Goal: Transaction & Acquisition: Purchase product/service

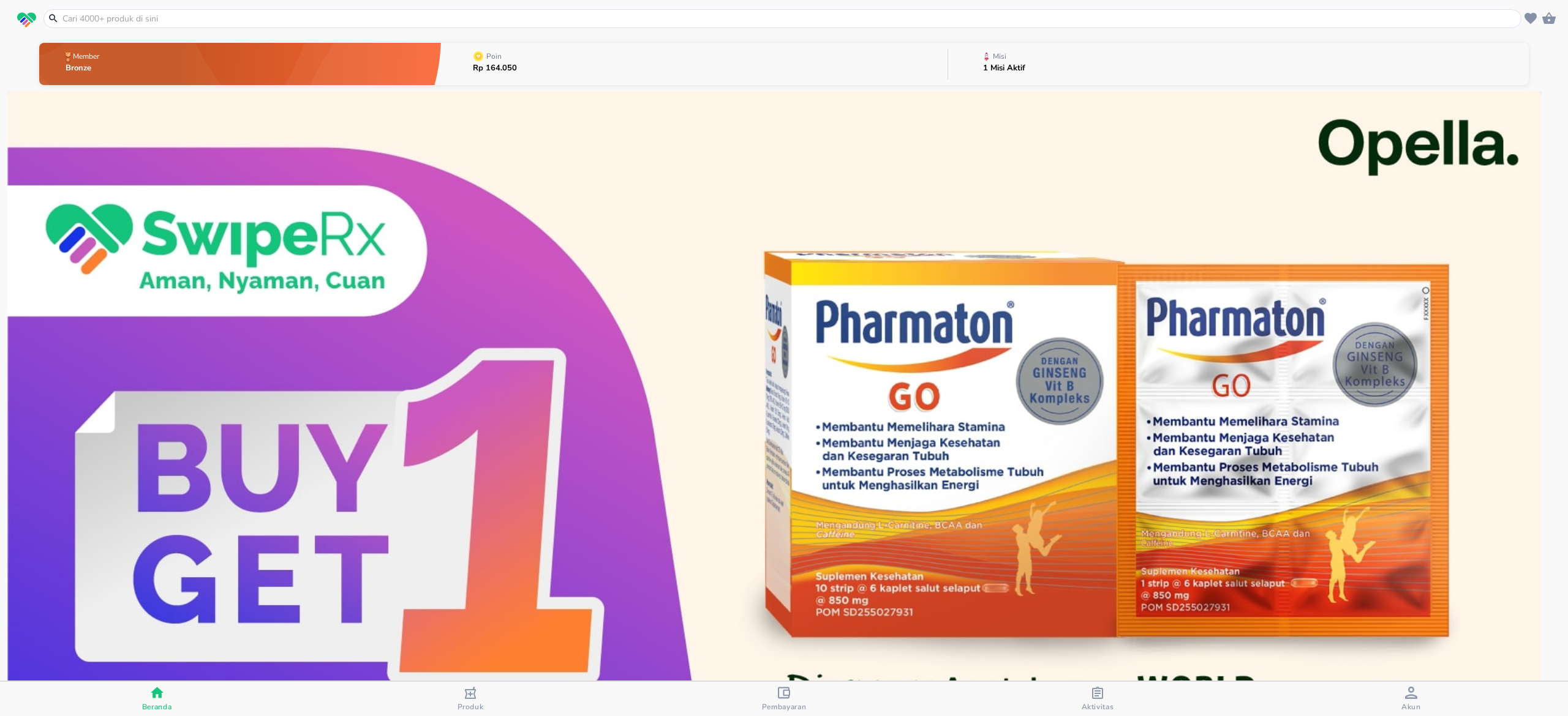
click at [336, 10] on div at bounding box center [782, 18] width 1478 height 19
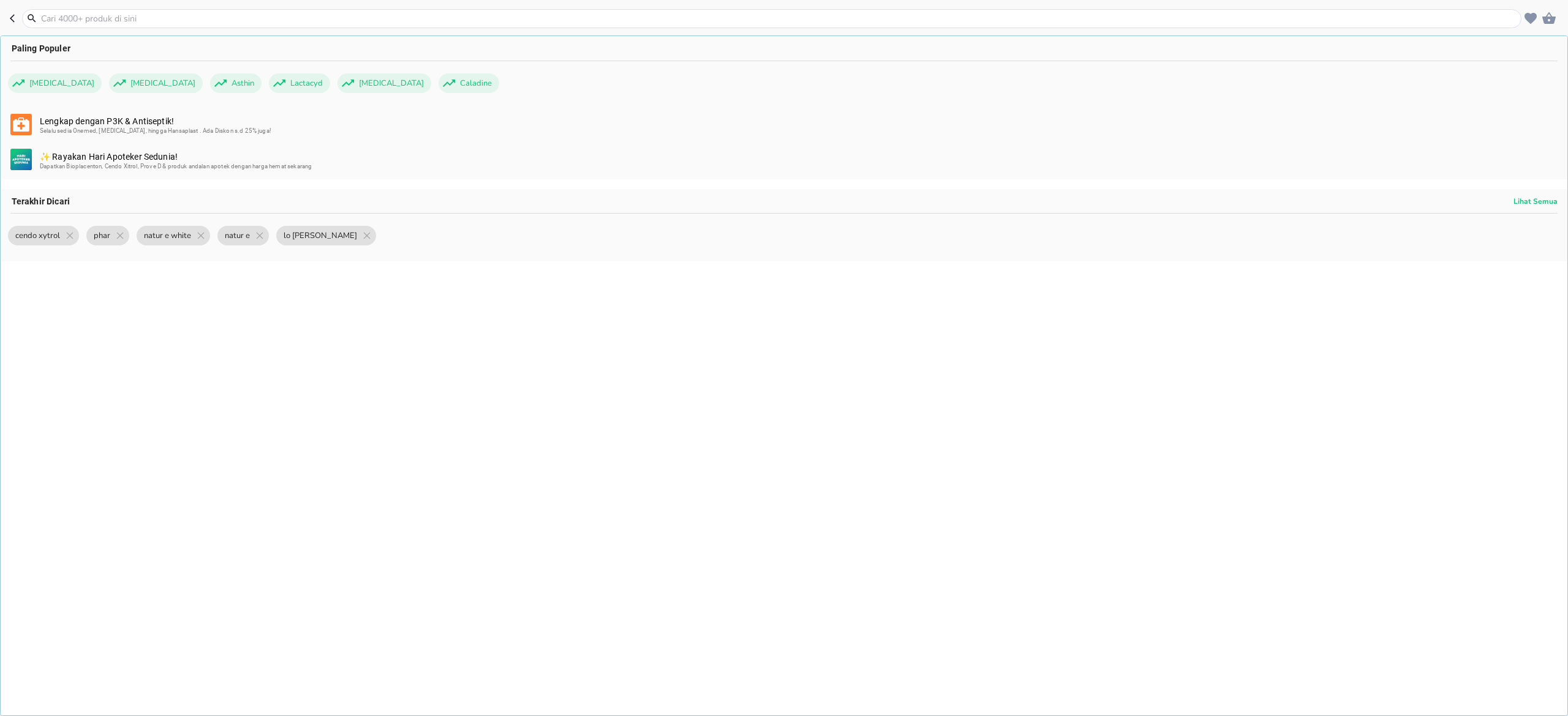
click at [328, 17] on input "text" at bounding box center [779, 19] width 1479 height 13
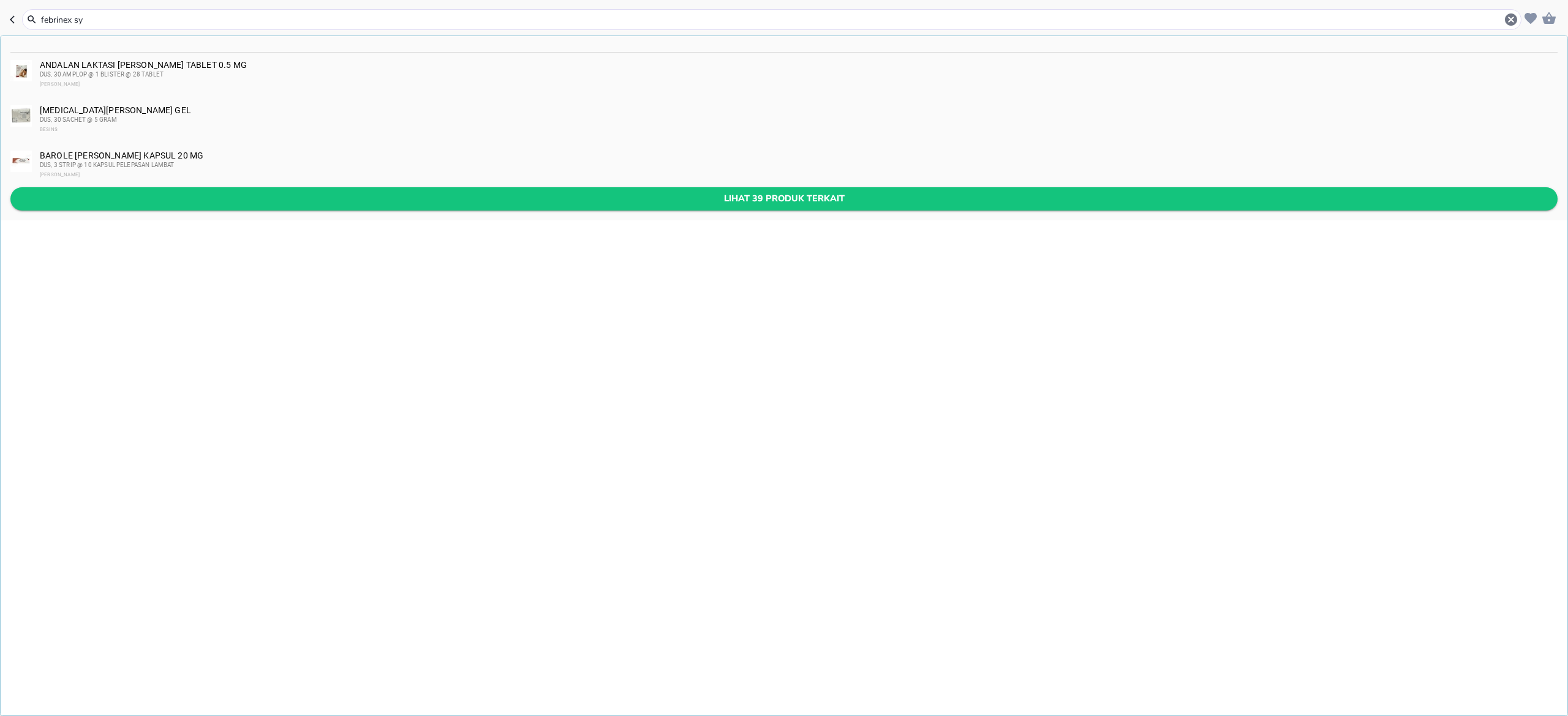
type input "febrinex sy"
click at [247, 193] on span "Lihat 39 produk terkait" at bounding box center [784, 199] width 1528 height 15
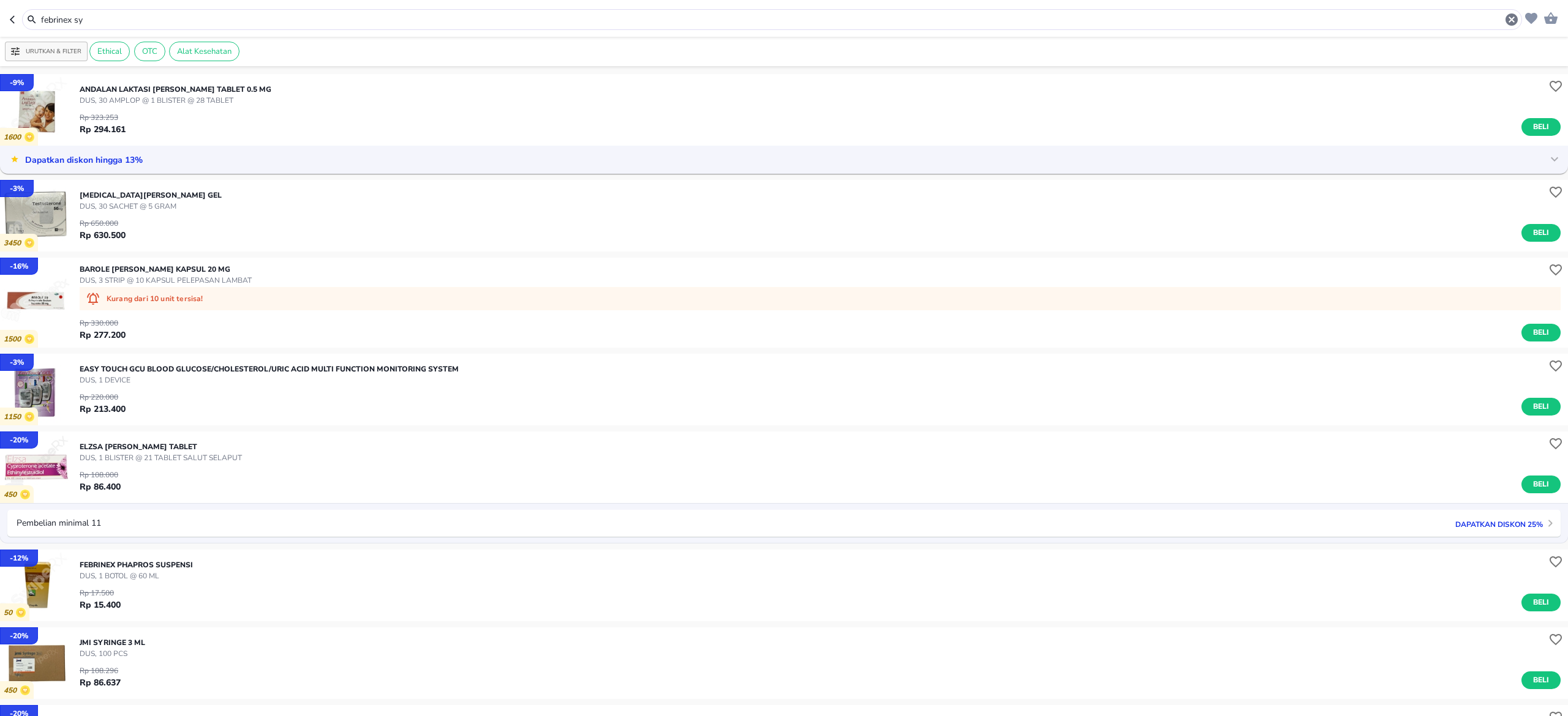
click at [191, 28] on div "febrinex sy" at bounding box center [772, 20] width 1500 height 21
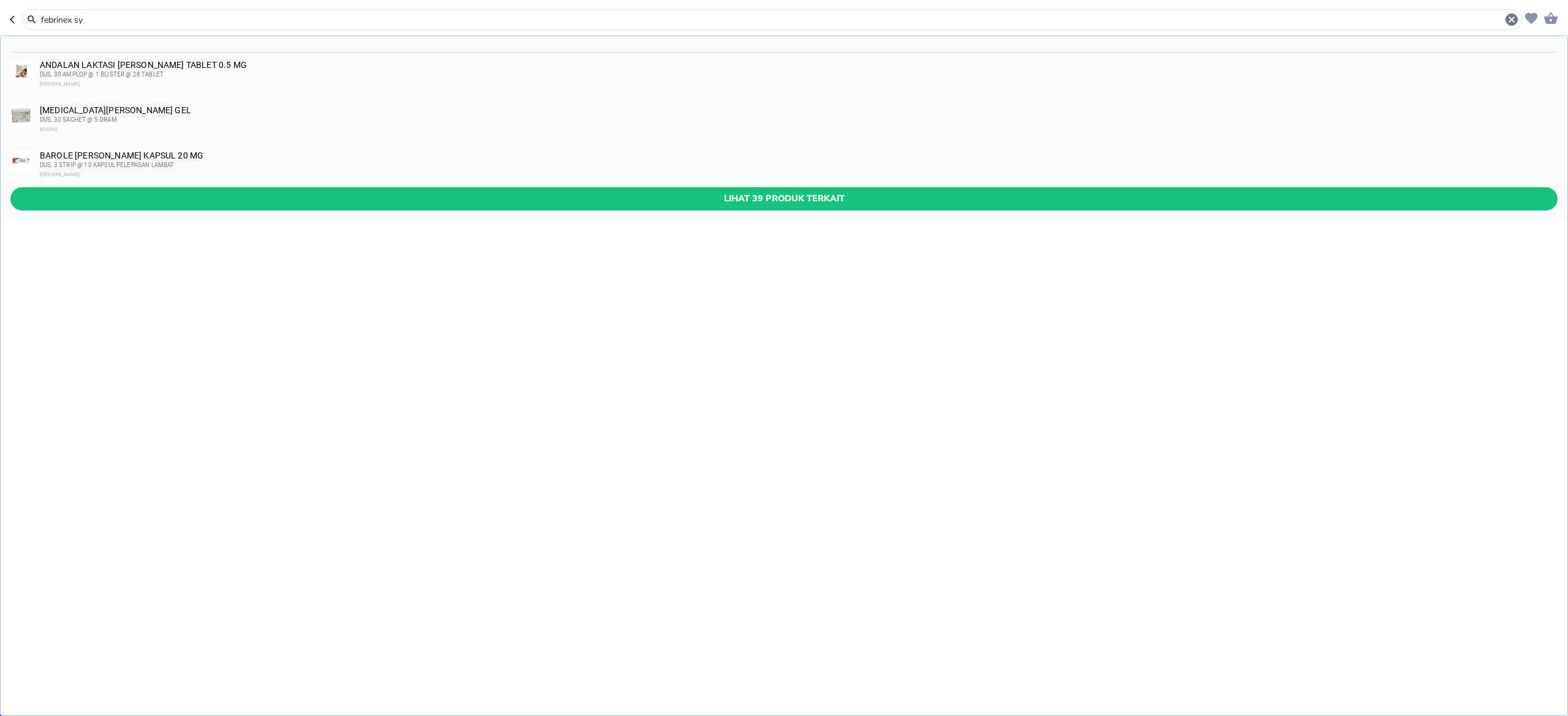
click at [191, 27] on div "febrinex sy" at bounding box center [772, 20] width 1500 height 21
click at [188, 24] on input "febrinex sy" at bounding box center [771, 20] width 1464 height 13
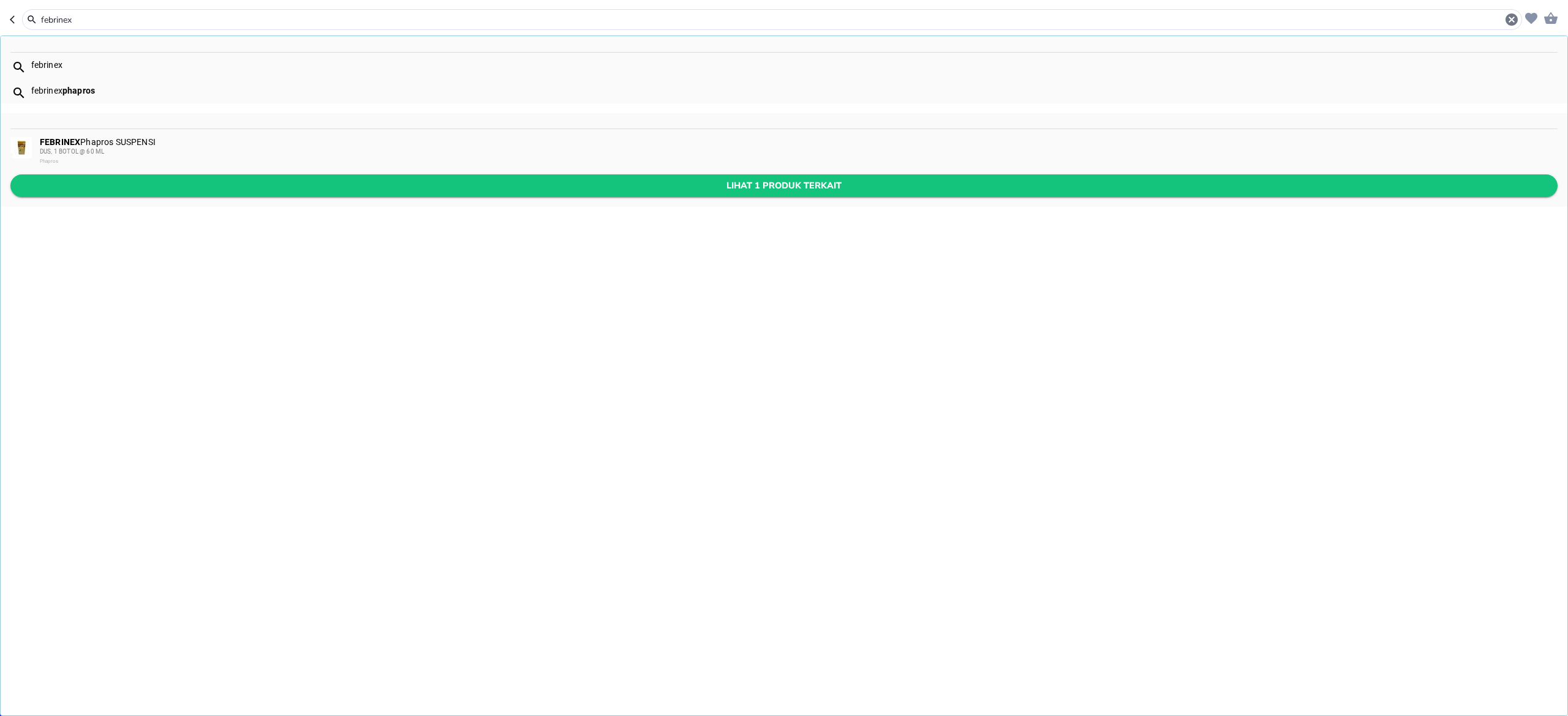
click at [192, 184] on span "Lihat 1 produk terkait" at bounding box center [784, 186] width 1528 height 15
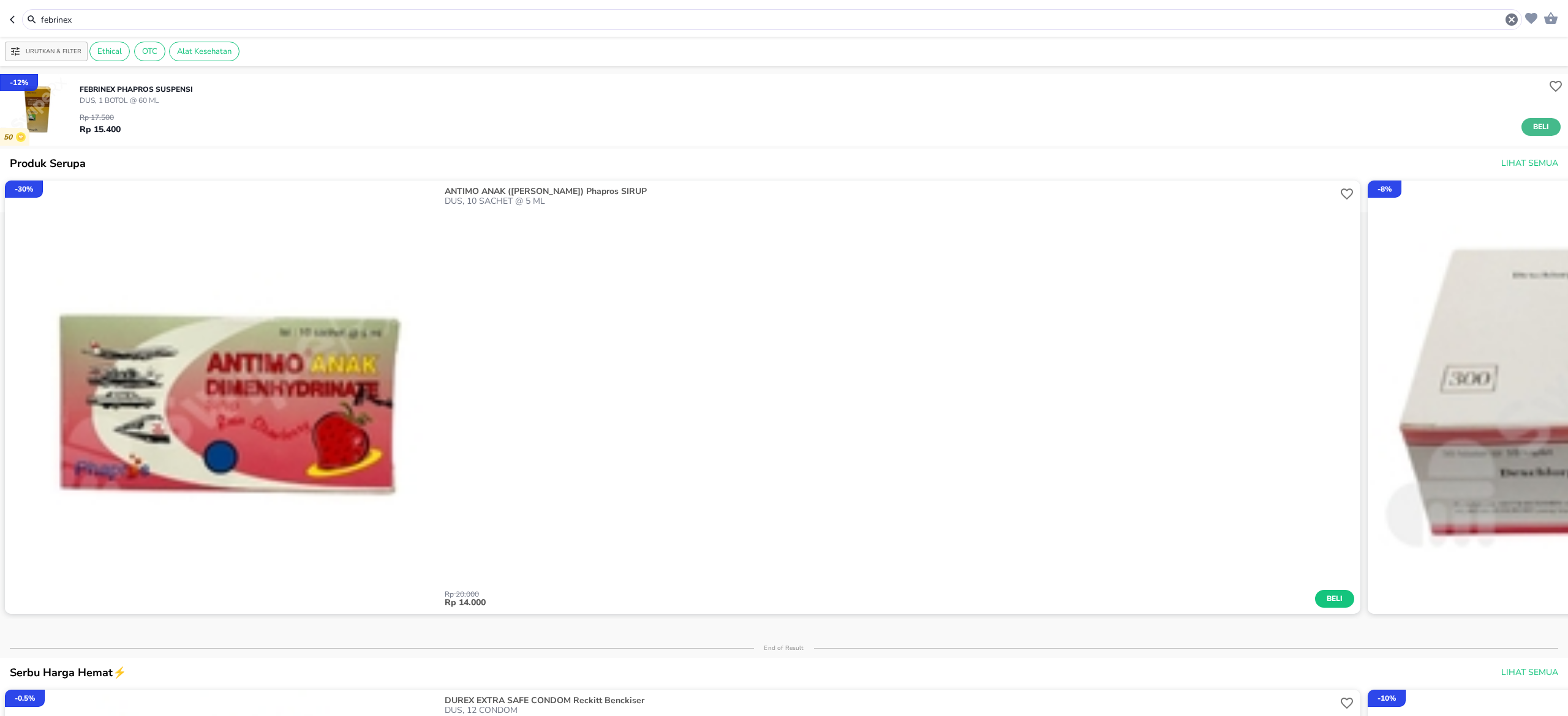
click at [1532, 134] on button "Beli" at bounding box center [1541, 126] width 39 height 17
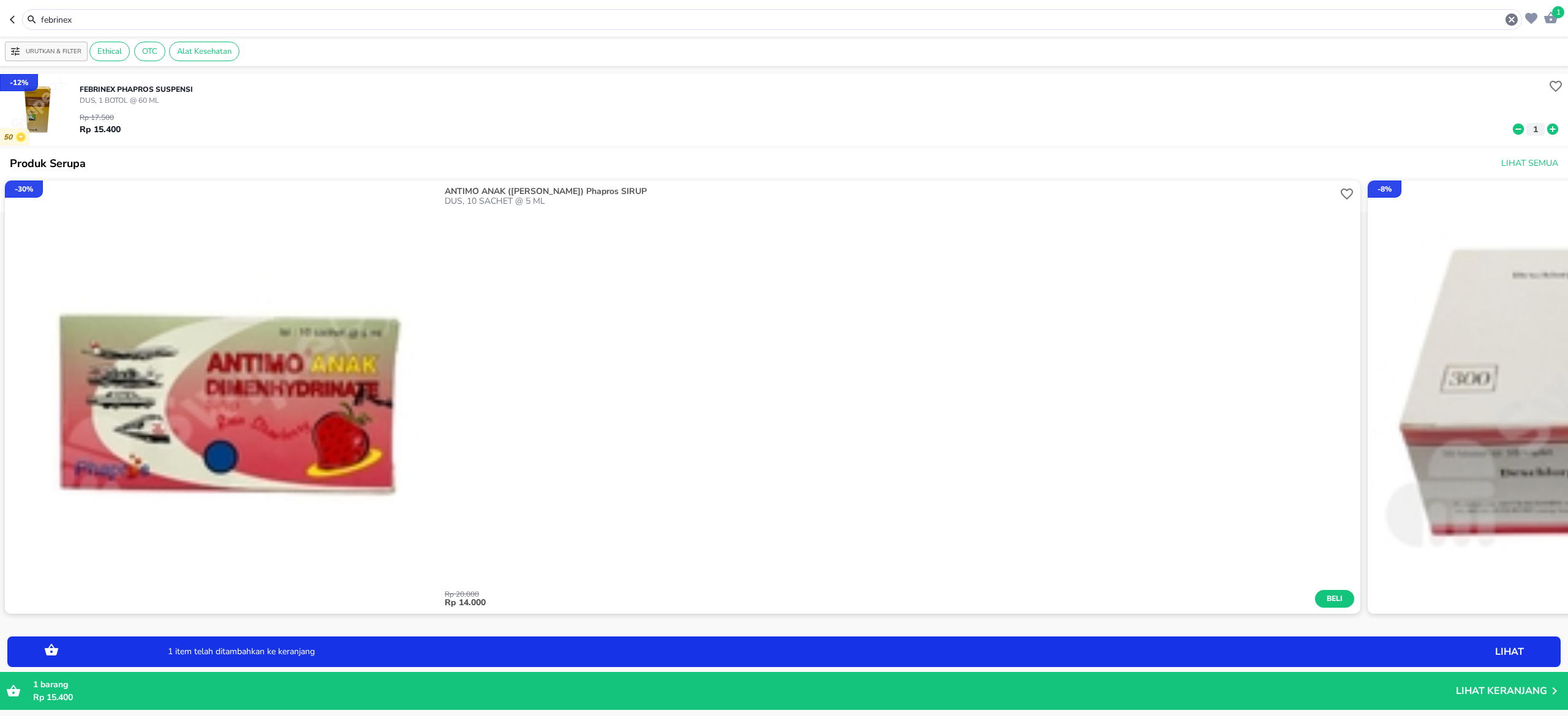
click at [1547, 133] on icon at bounding box center [1553, 129] width 11 height 11
click at [1547, 128] on icon at bounding box center [1553, 129] width 11 height 11
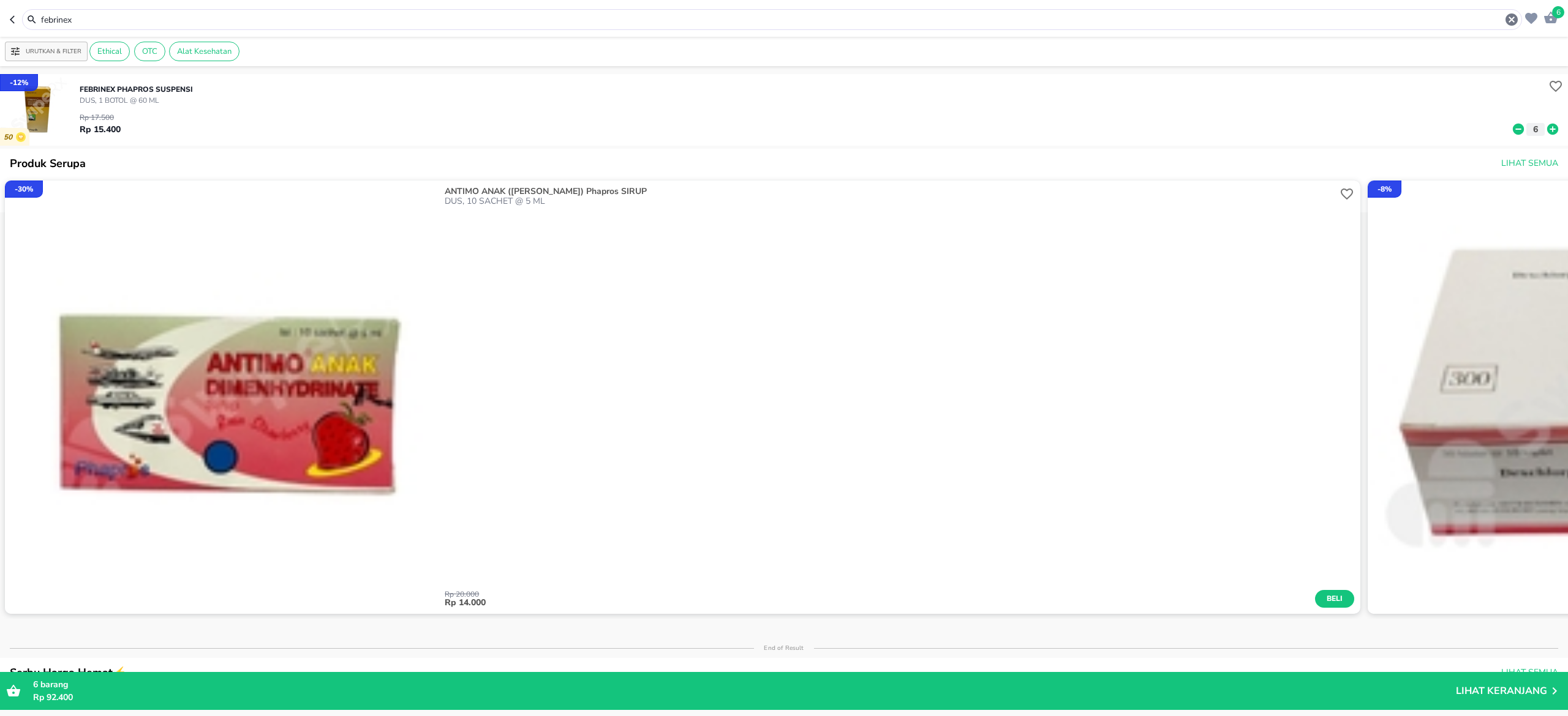
click at [216, 20] on input "febrinex" at bounding box center [771, 20] width 1464 height 13
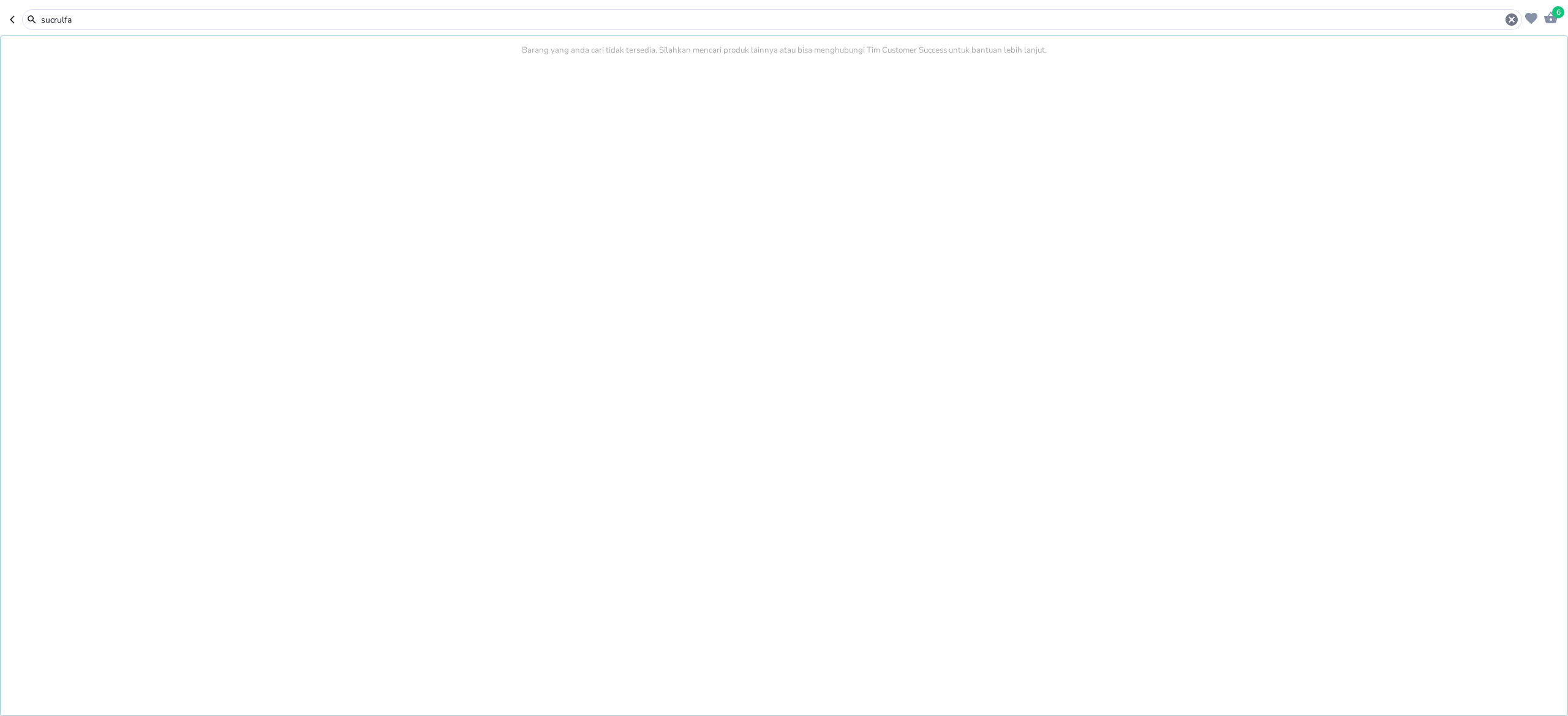
click at [228, 27] on div "sucrulfa" at bounding box center [779, 20] width 1479 height 15
click at [226, 6] on header "6 sucrulfa Barang yang anda cari tidak tersedia. Silahkan mencari produk lainny…" at bounding box center [784, 18] width 1568 height 37
click at [188, 13] on input "sucrulfa" at bounding box center [771, 20] width 1464 height 13
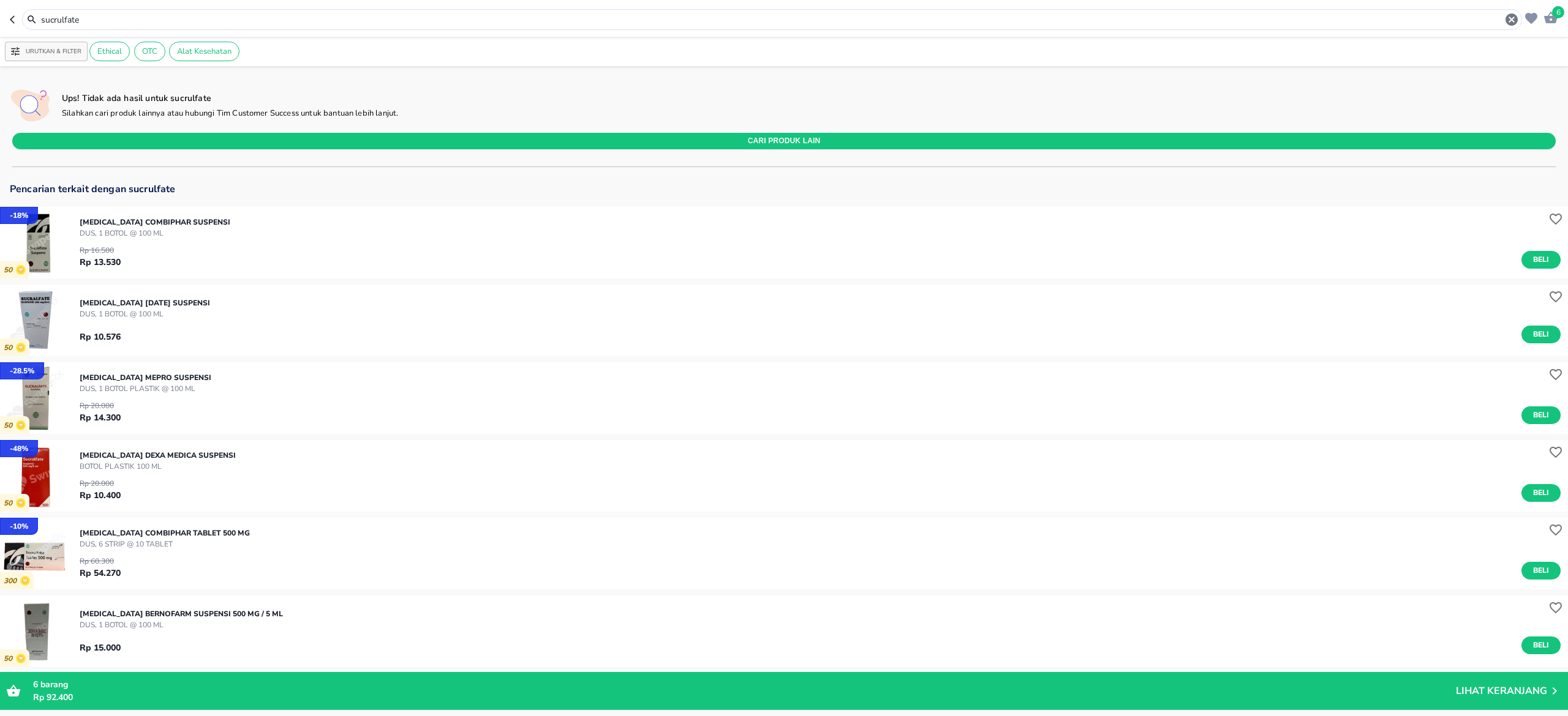
click at [27, 335] on img "button" at bounding box center [36, 320] width 72 height 72
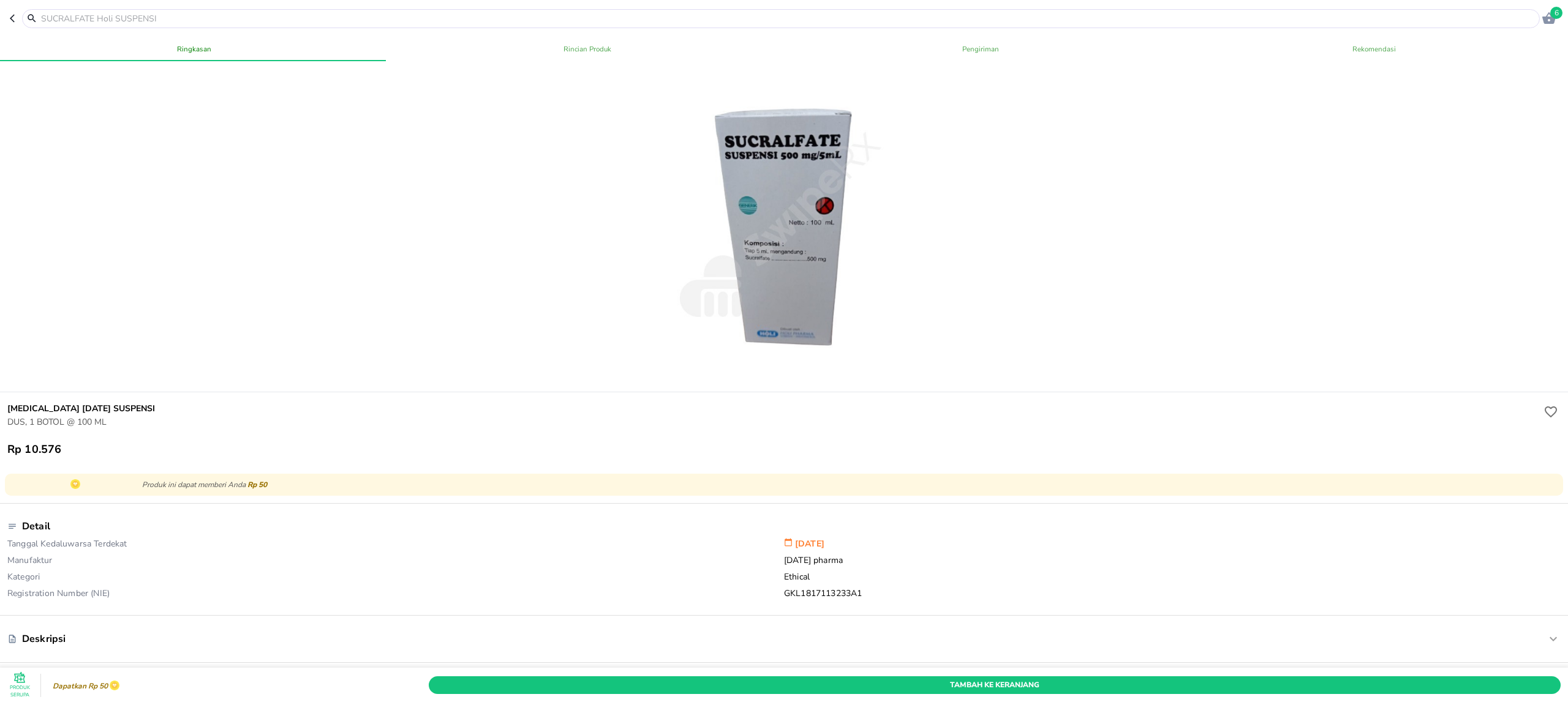
click at [692, 276] on div at bounding box center [784, 230] width 292 height 292
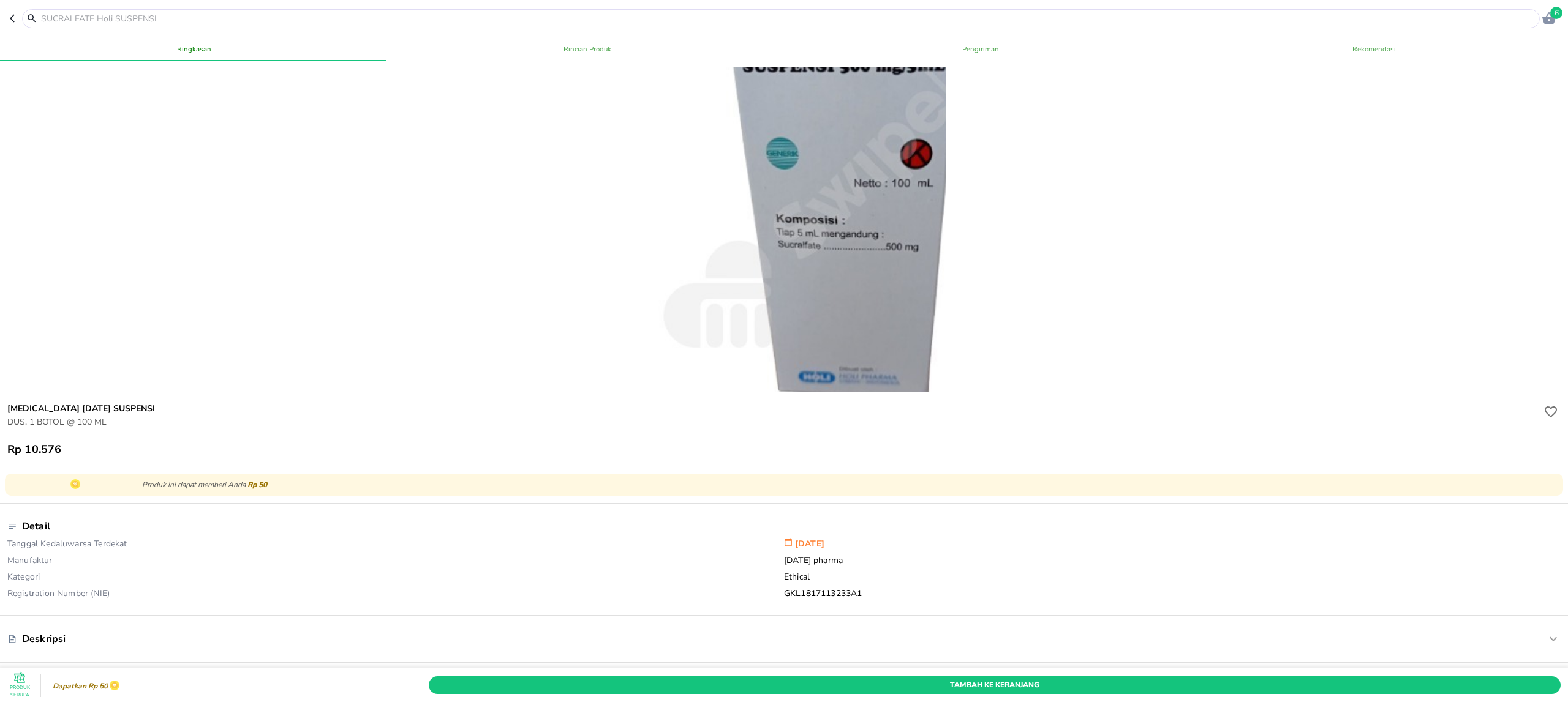
click at [692, 276] on div at bounding box center [845, 195] width 510 height 509
click at [8, 17] on header "6" at bounding box center [784, 18] width 1568 height 37
click at [13, 24] on button "button" at bounding box center [16, 18] width 13 height 19
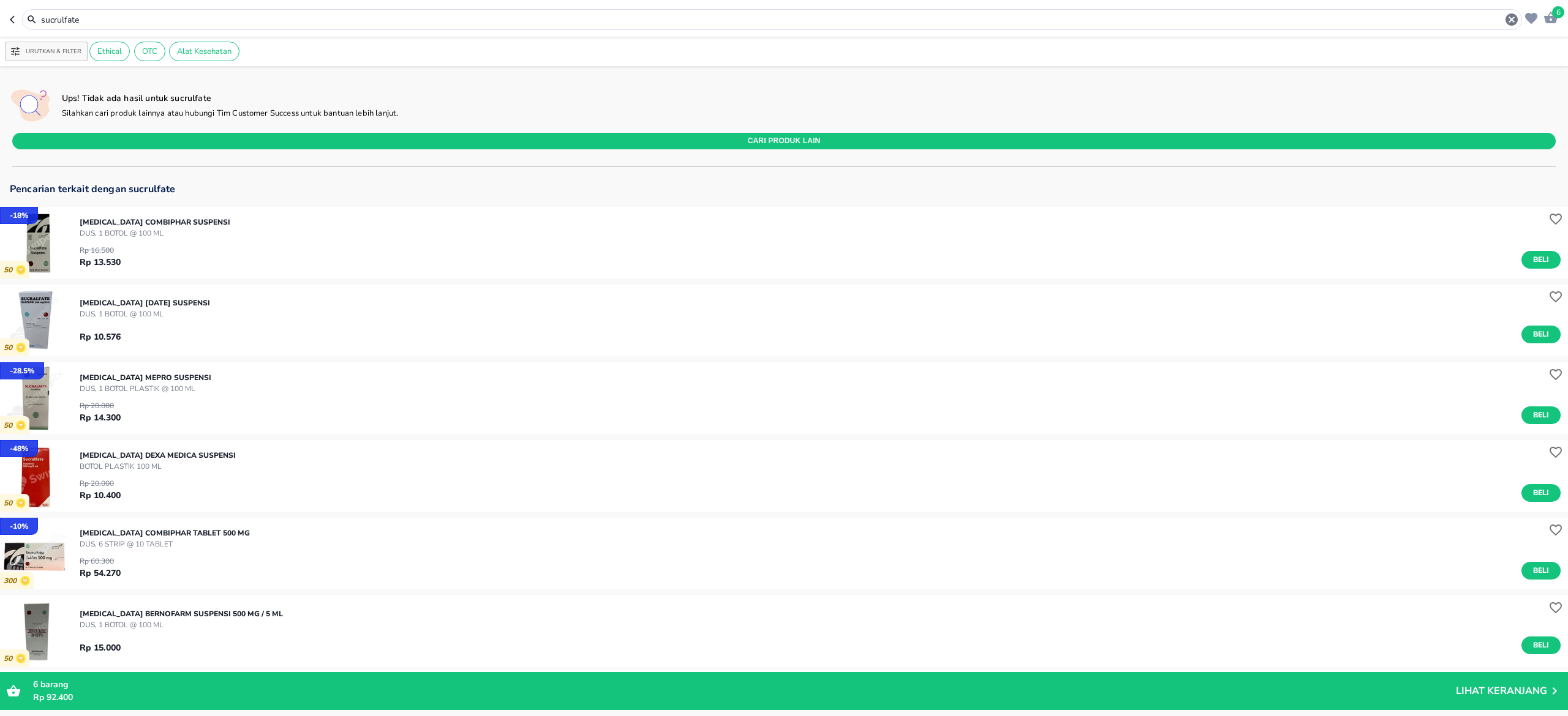
click at [174, 19] on input "sucrulfate" at bounding box center [771, 20] width 1464 height 13
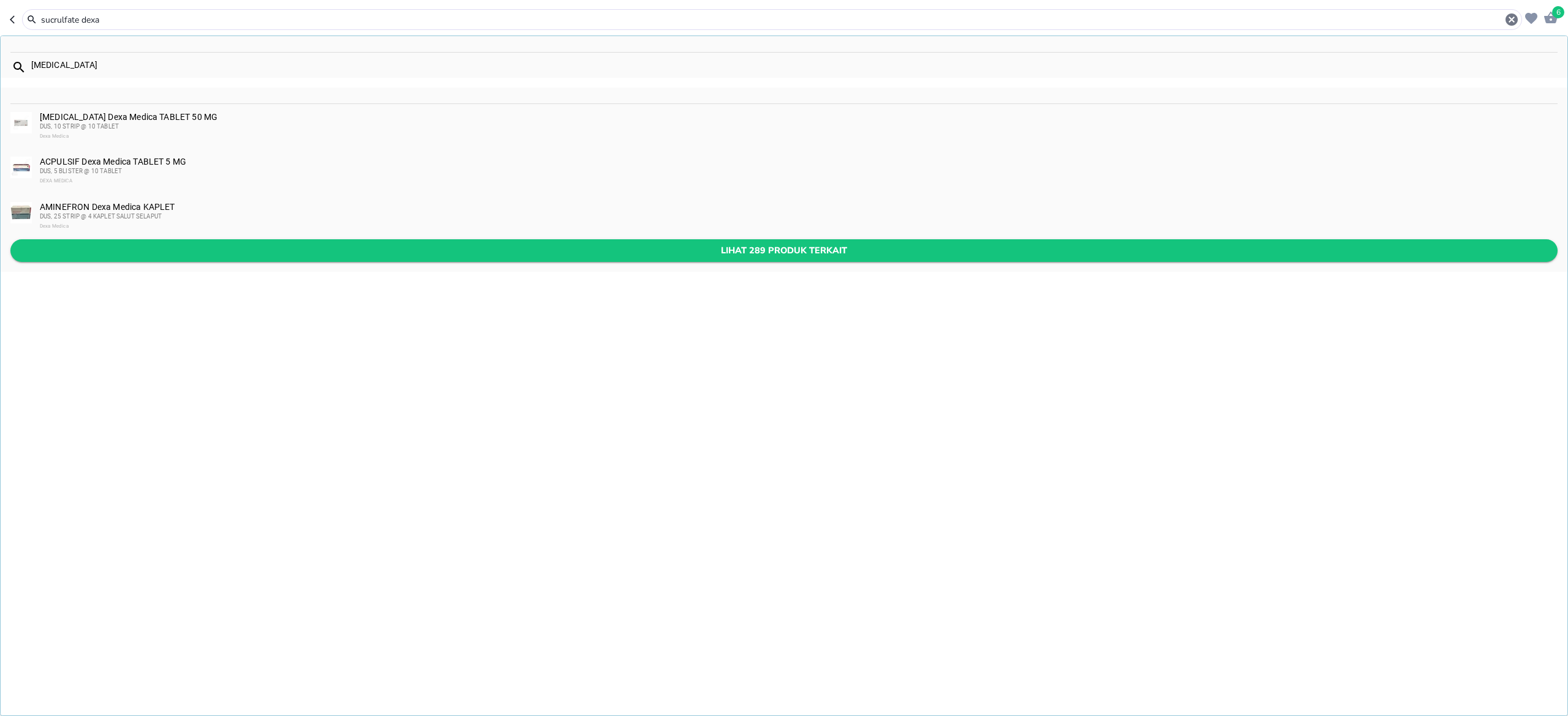
click at [186, 252] on span "Lihat 289 produk terkait" at bounding box center [784, 251] width 1528 height 15
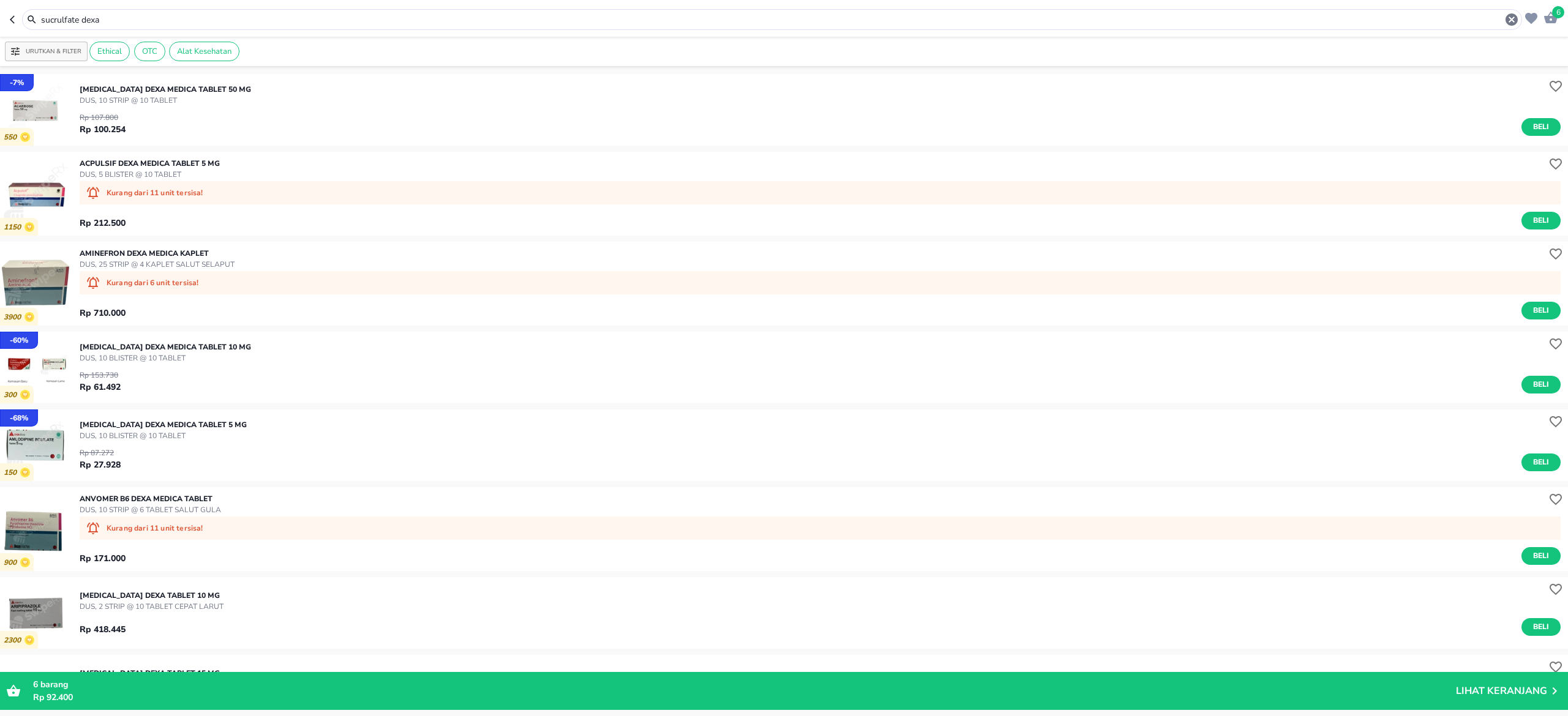
click at [182, 9] on div "sucrulfate dexa" at bounding box center [772, 20] width 1500 height 21
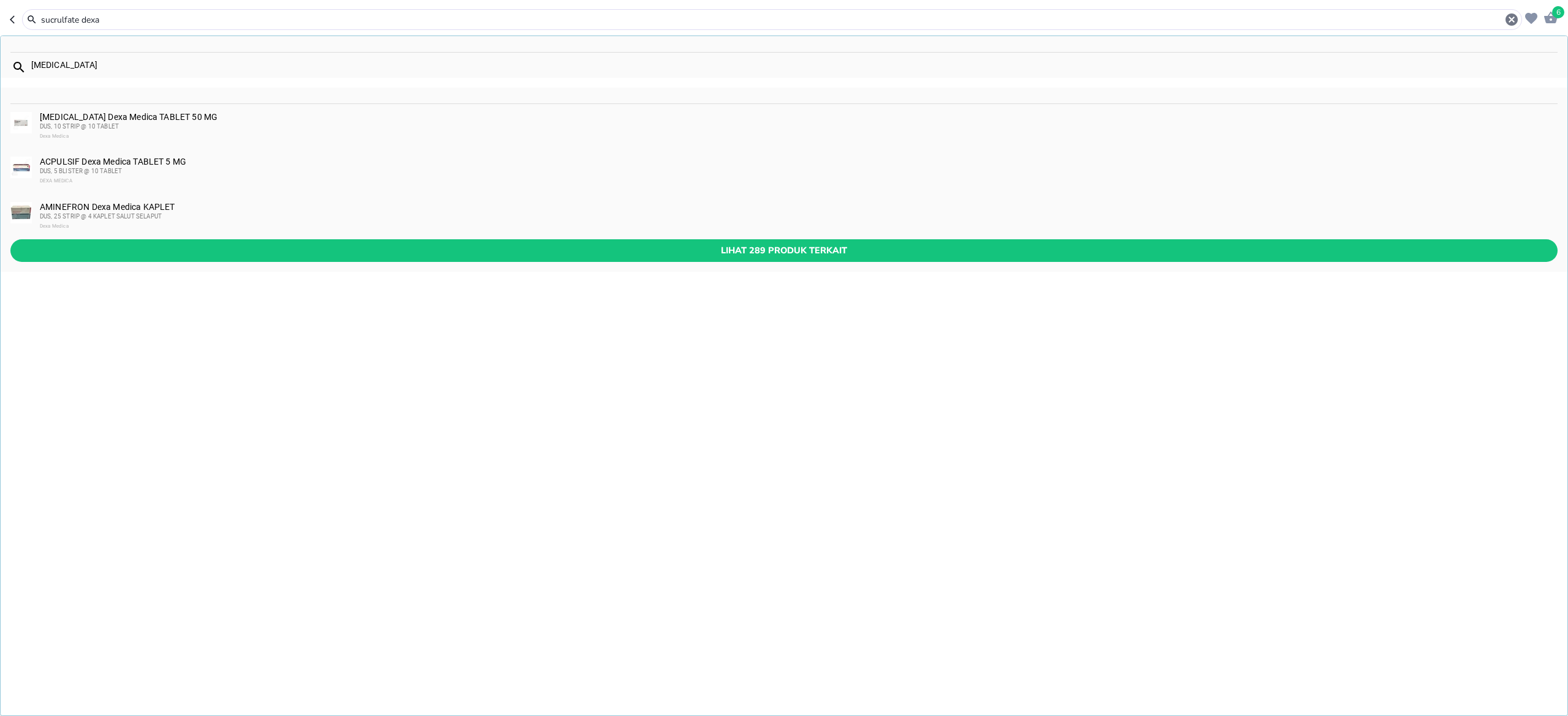
click at [174, 18] on input "sucrulfate dexa" at bounding box center [771, 20] width 1464 height 13
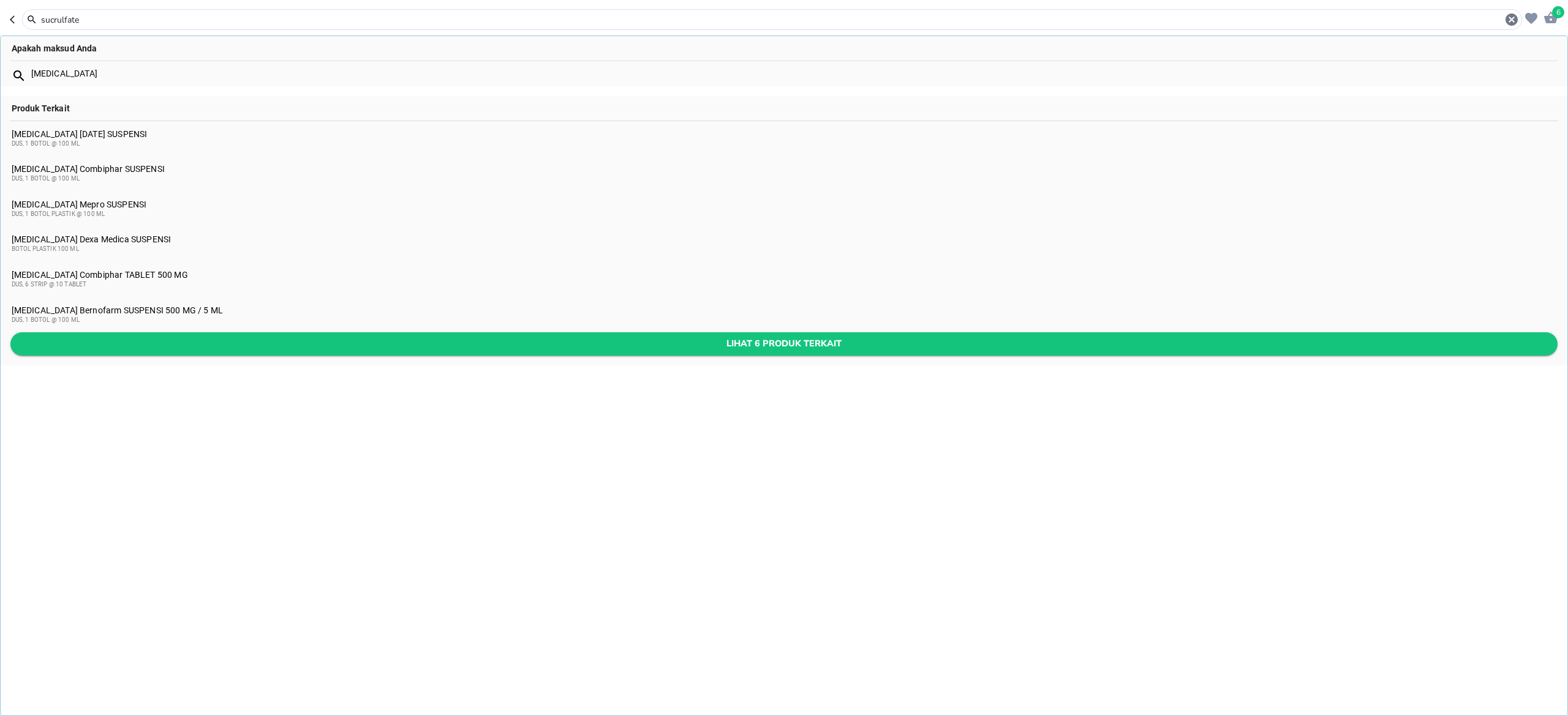
type input "sucrulfate"
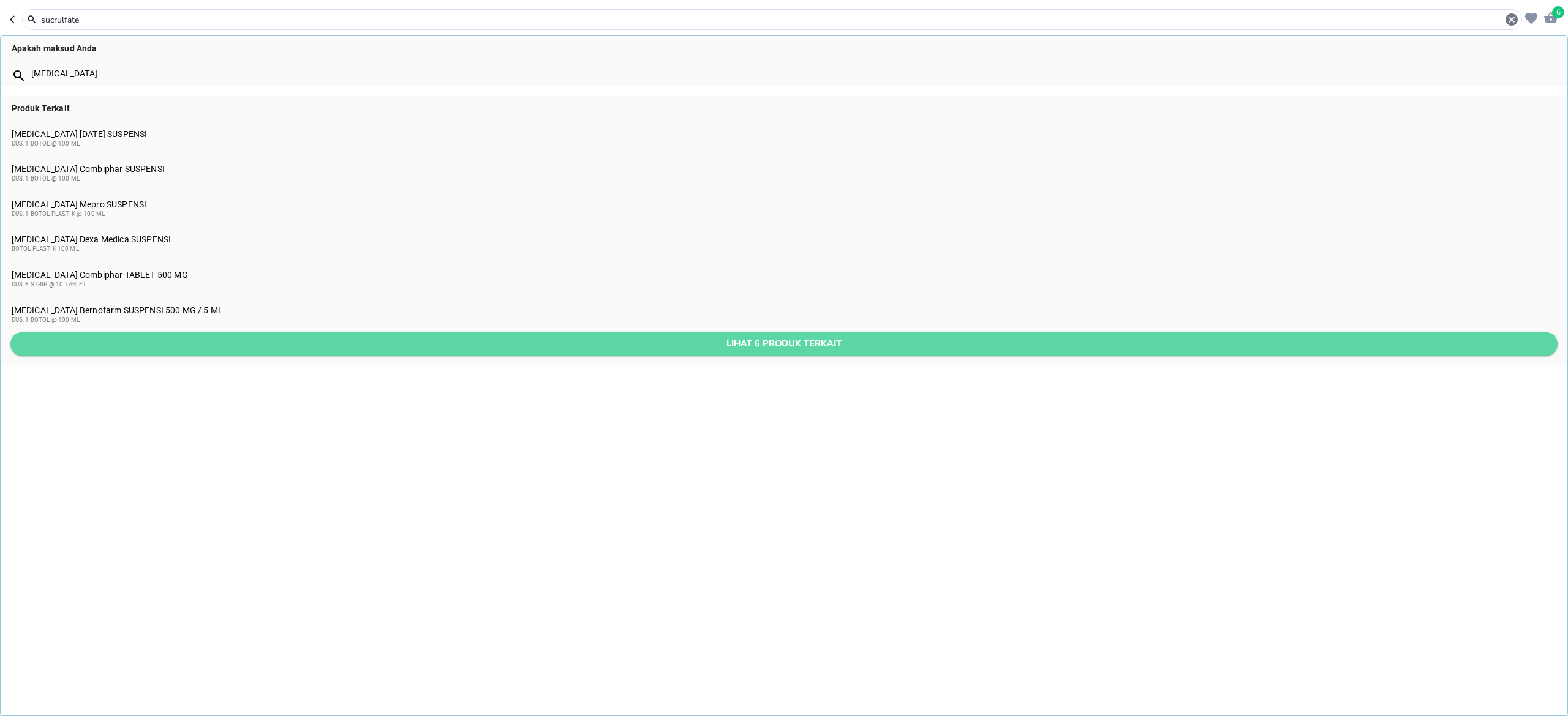
click at [131, 333] on button "Lihat 6 produk terkait" at bounding box center [784, 343] width 1547 height 22
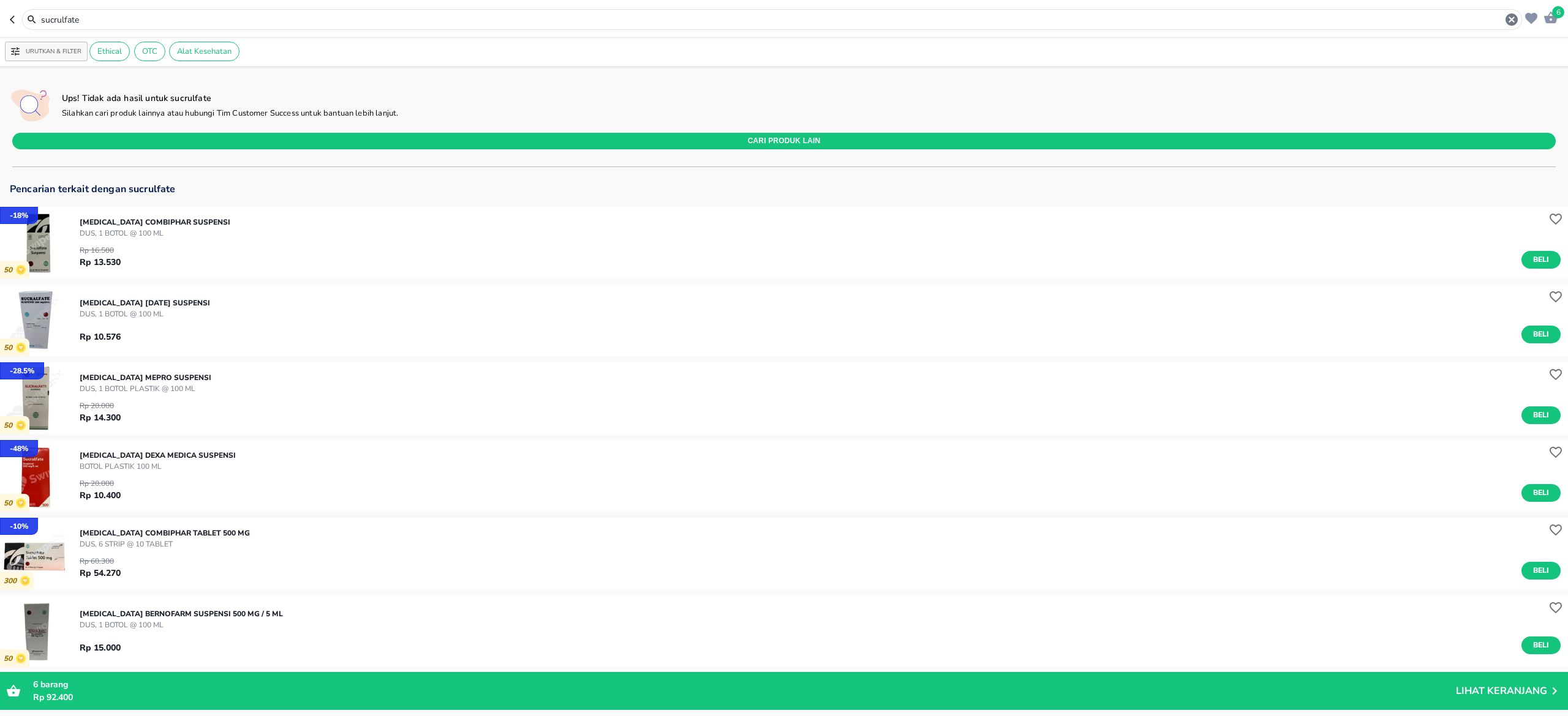
click at [195, 259] on div "Rp 16.500 Rp 13.530 Beli" at bounding box center [820, 253] width 1481 height 30
click at [43, 245] on img "button" at bounding box center [36, 243] width 72 height 72
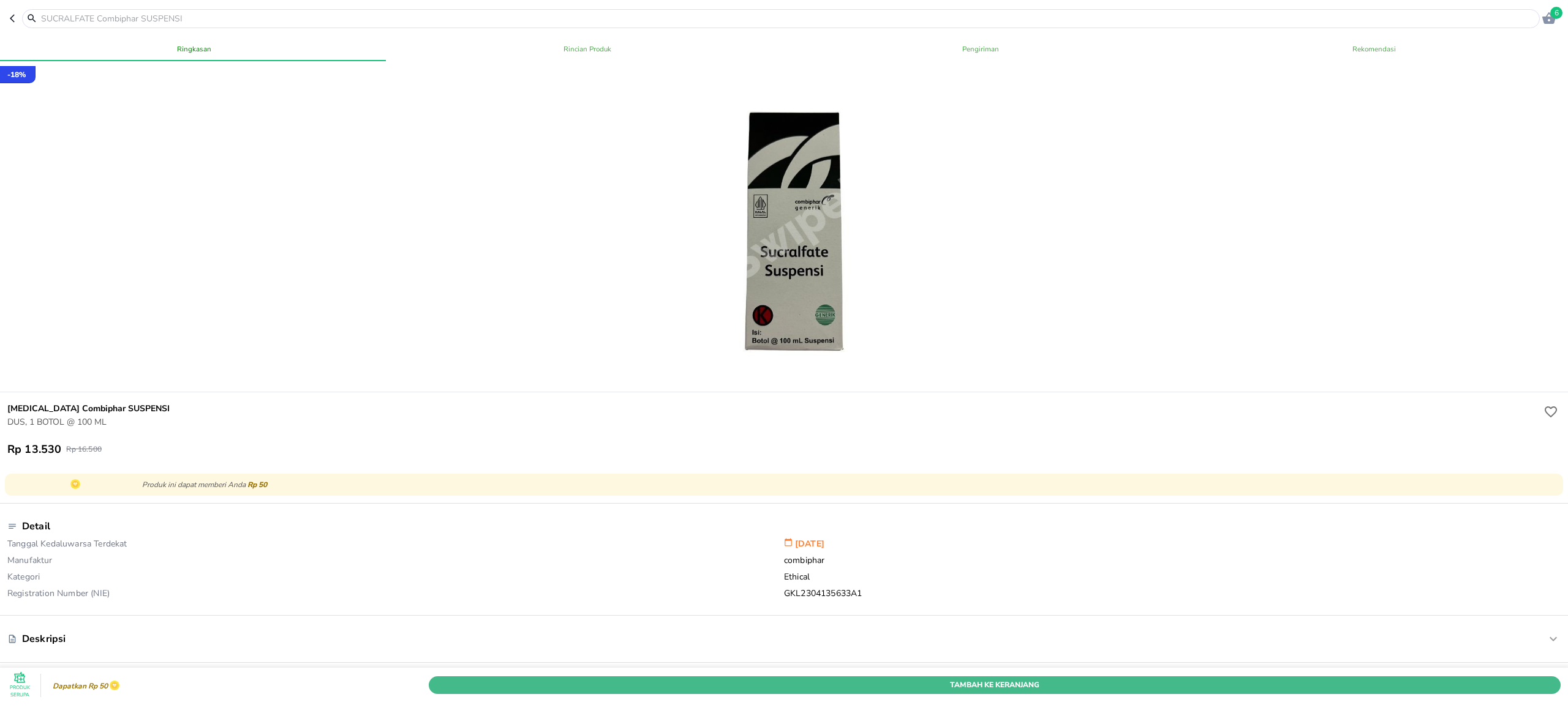
click at [461, 679] on span "Tambah Ke Keranjang" at bounding box center [994, 685] width 1114 height 13
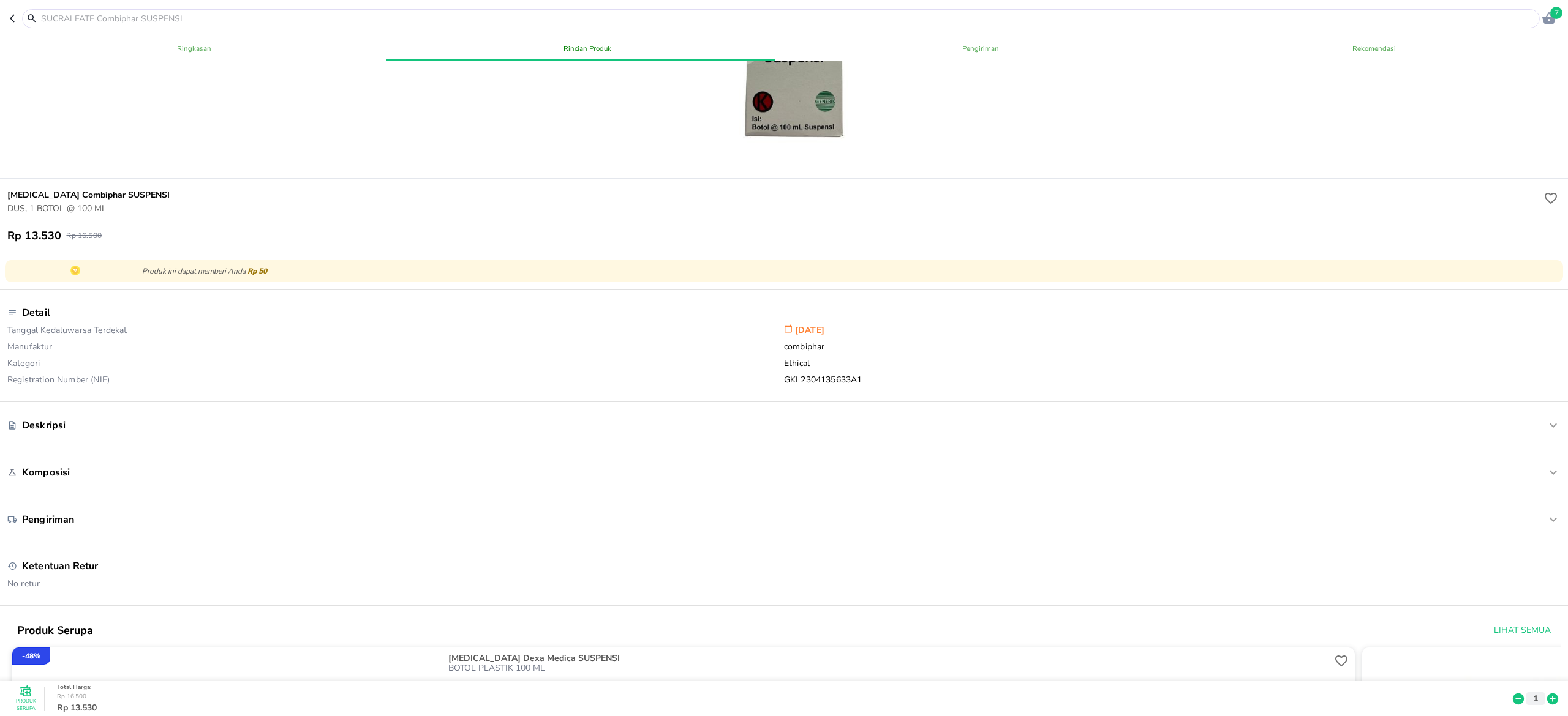
scroll to position [245, 0]
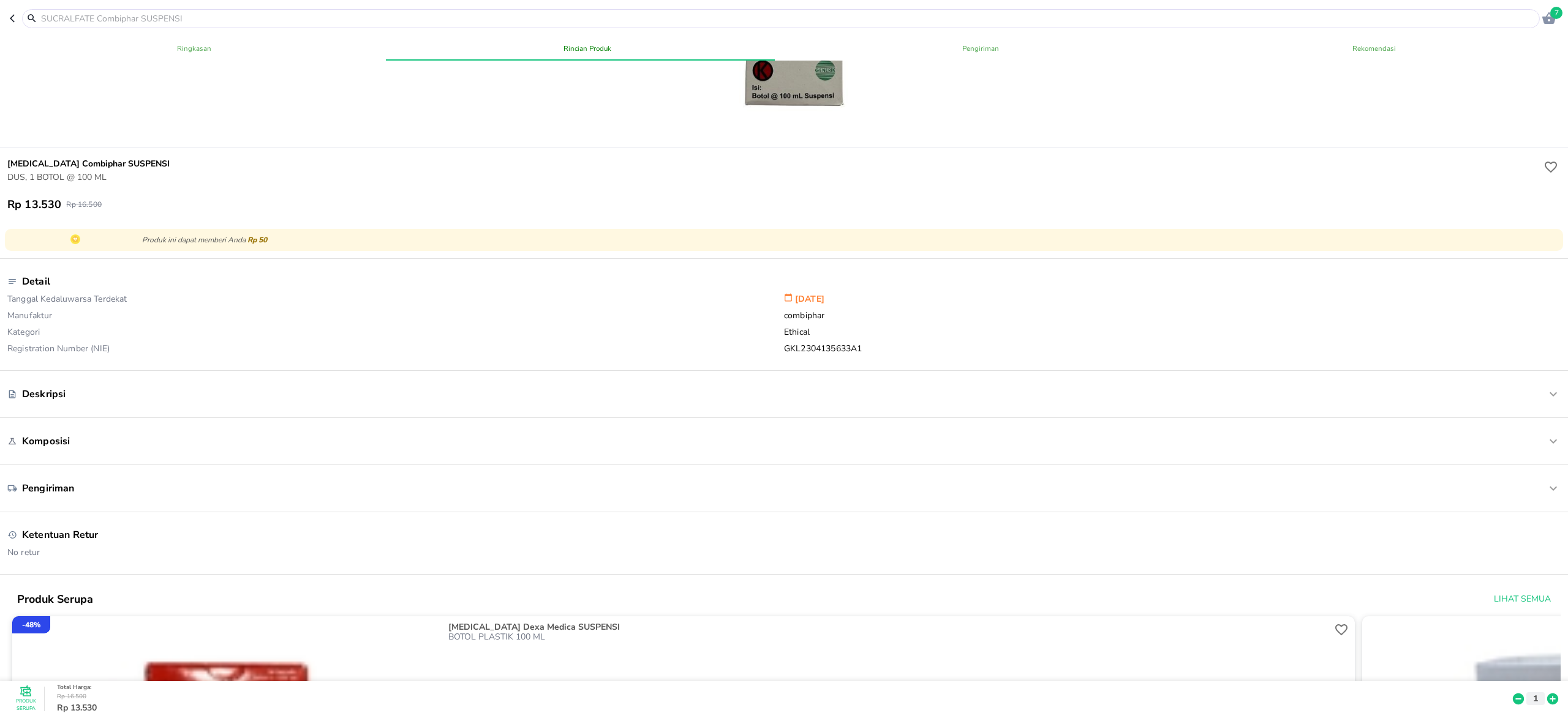
click at [1544, 692] on icon at bounding box center [1552, 699] width 16 height 13
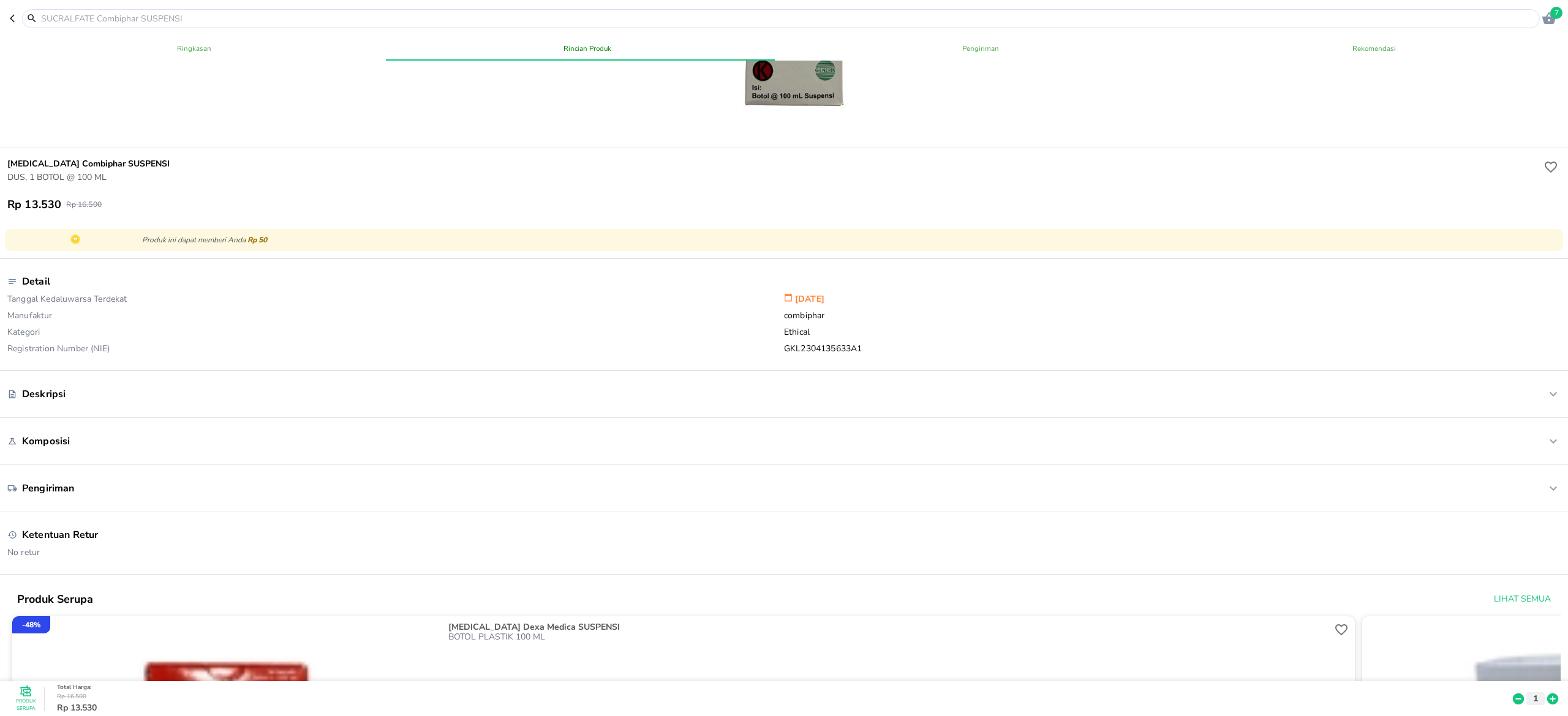
click at [1544, 692] on icon at bounding box center [1552, 699] width 16 height 13
click at [1547, 694] on icon at bounding box center [1553, 699] width 11 height 11
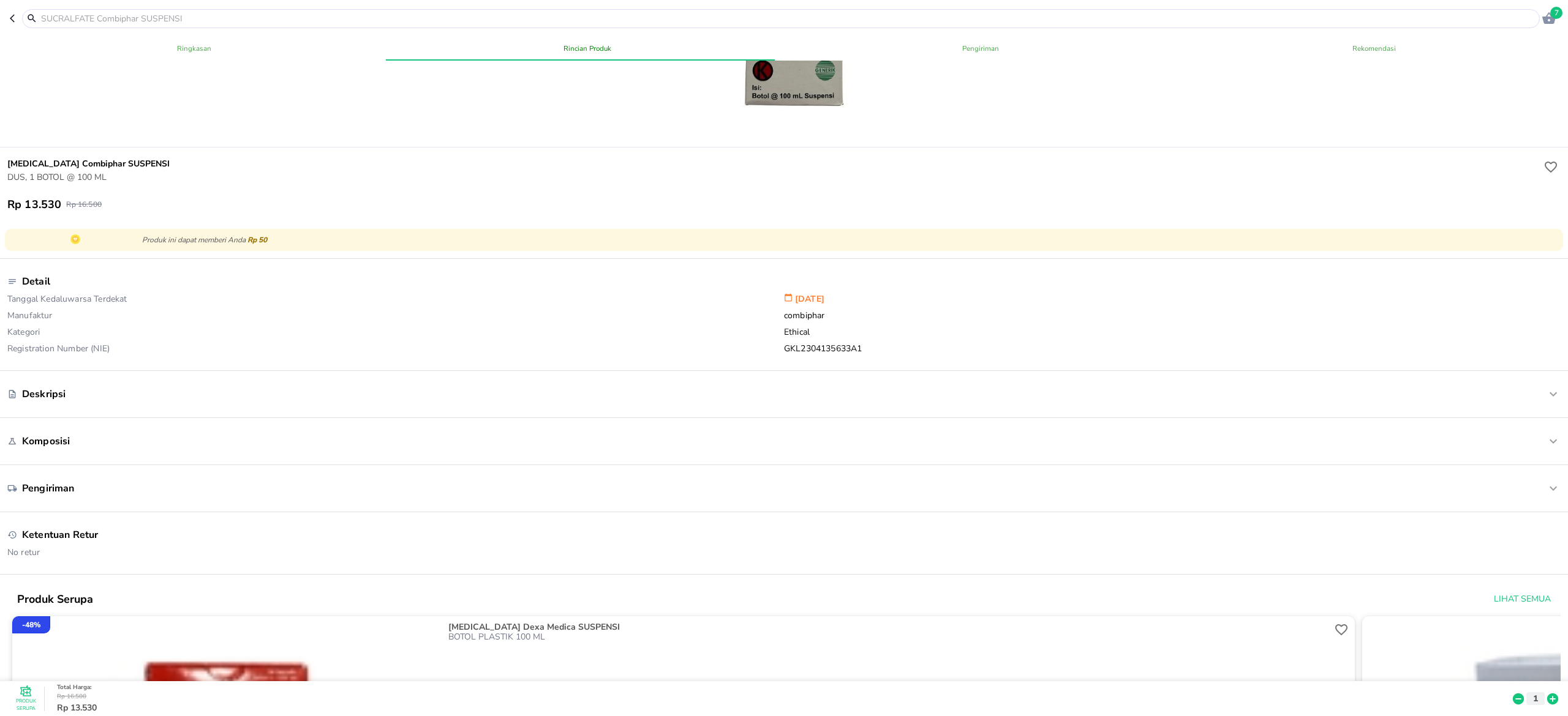
click at [1547, 694] on icon at bounding box center [1553, 699] width 11 height 11
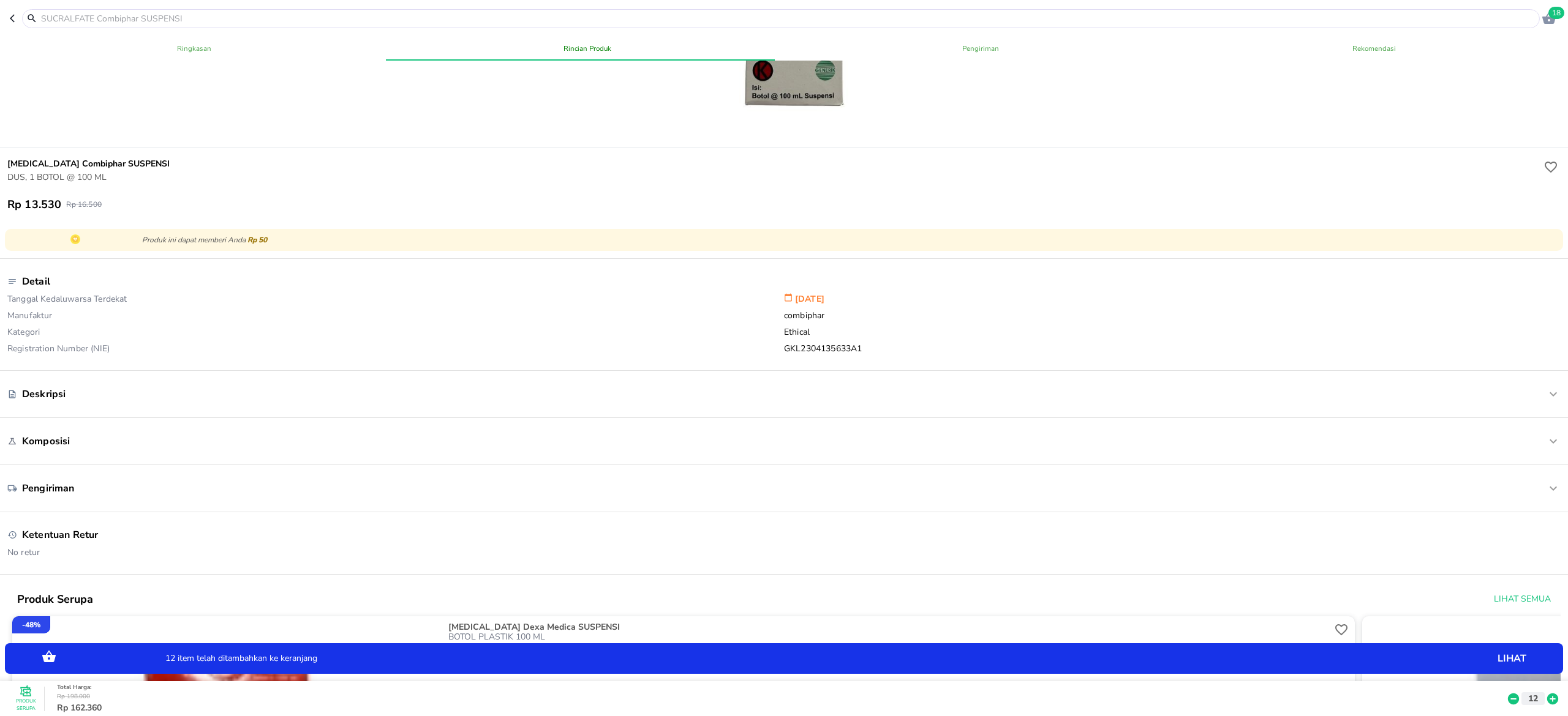
click at [1547, 694] on icon at bounding box center [1553, 699] width 11 height 11
click at [1508, 694] on icon at bounding box center [1514, 699] width 11 height 11
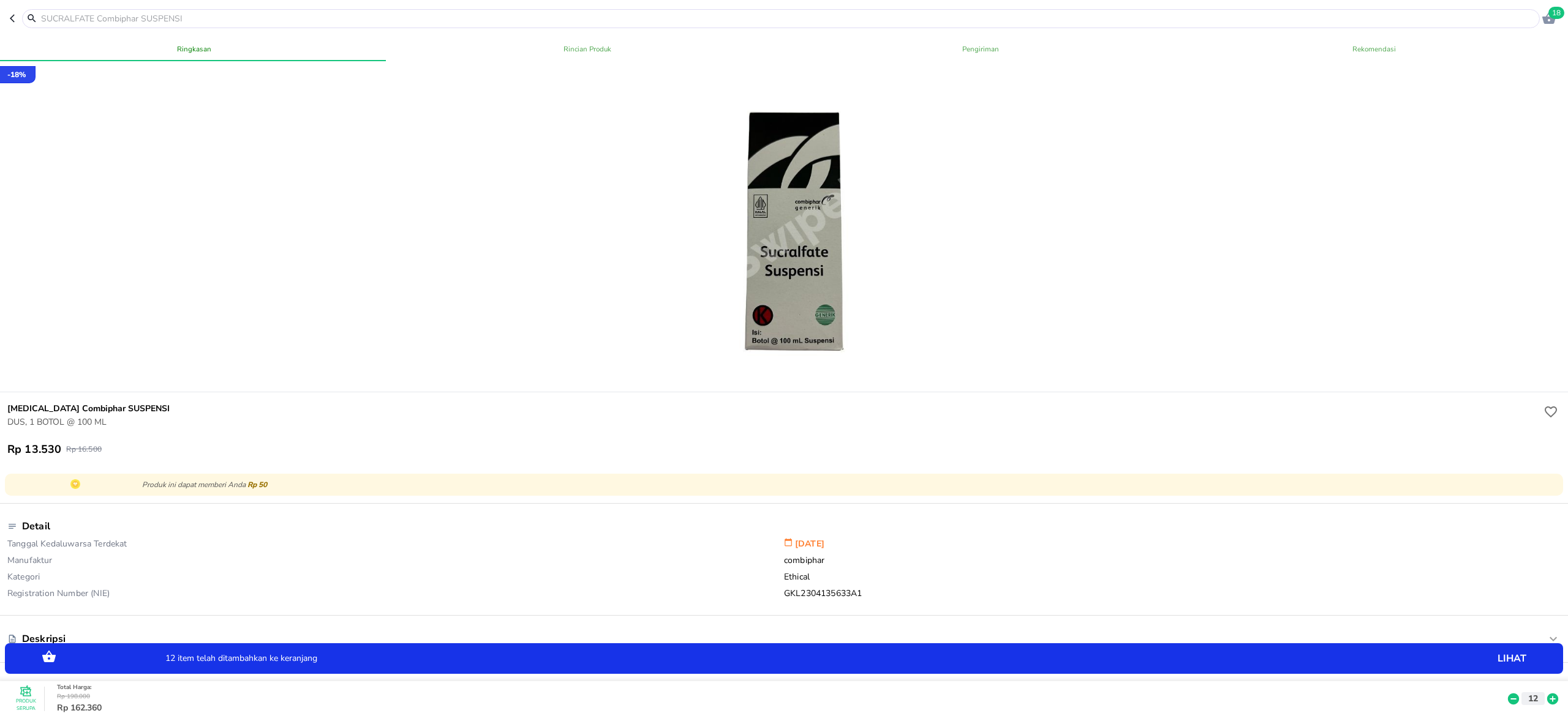
click at [1282, 532] on div "Detail" at bounding box center [720, 526] width 1424 height 13
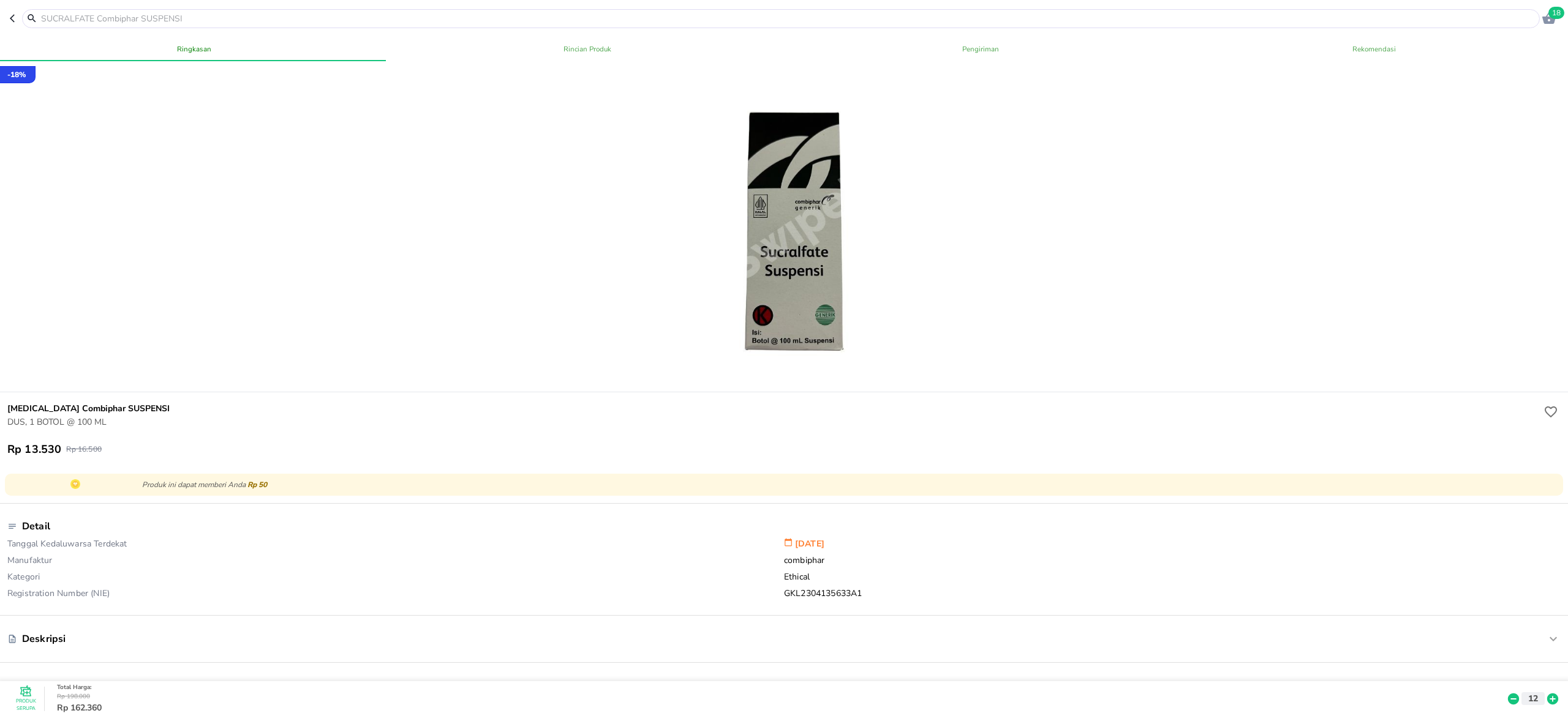
click at [1270, 464] on div "SUCRALFATE Combiphar SUSPENSI DUS, 1 BOTOL @ 100 ML Rp 13.530 Rp 16.500" at bounding box center [783, 429] width 1573 height 74
click at [22, 413] on h6 "[MEDICAL_DATA] Combiphar SUSPENSI" at bounding box center [774, 408] width 1534 height 13
copy h6 "SUCRALFATE"
click at [13, 17] on icon "button" at bounding box center [15, 18] width 10 height 10
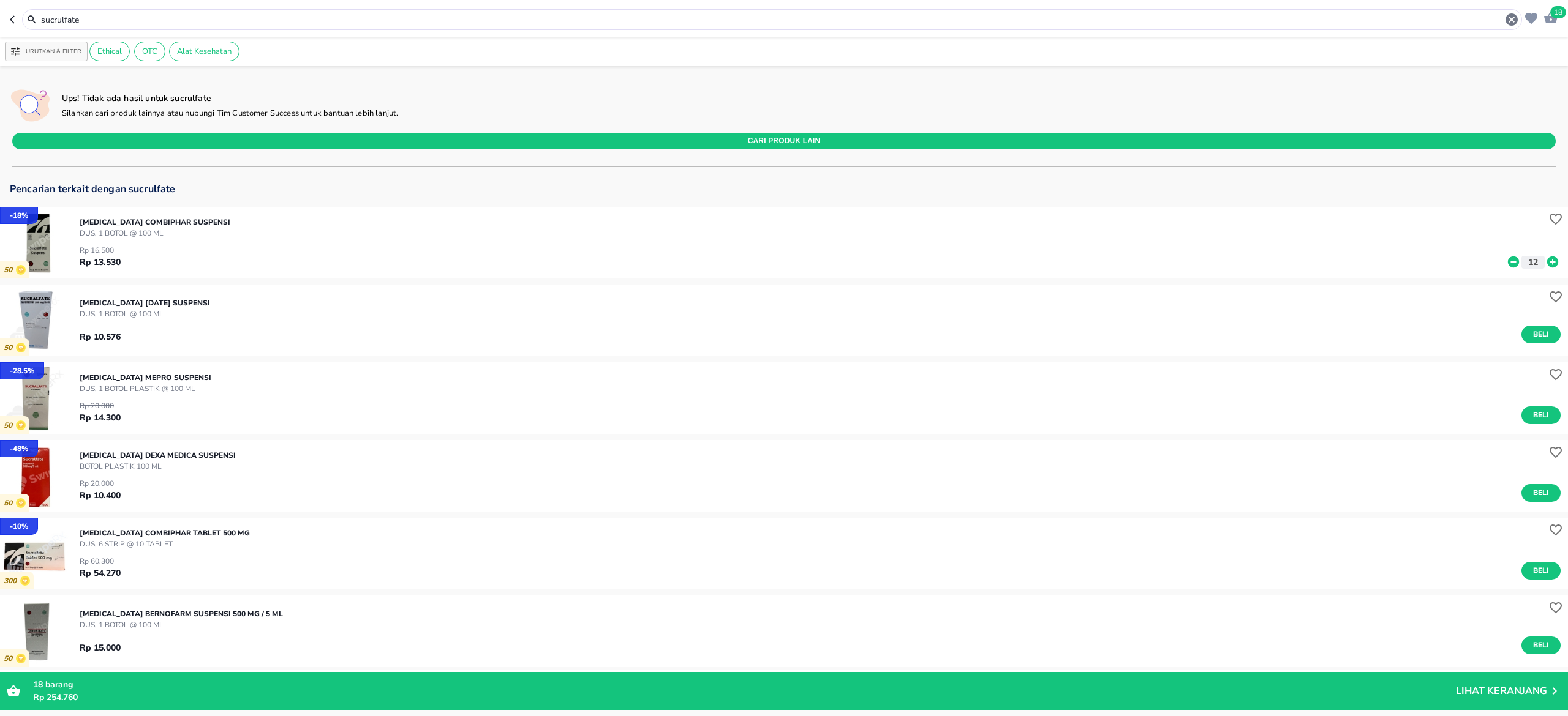
click at [47, 318] on img "button" at bounding box center [36, 320] width 72 height 72
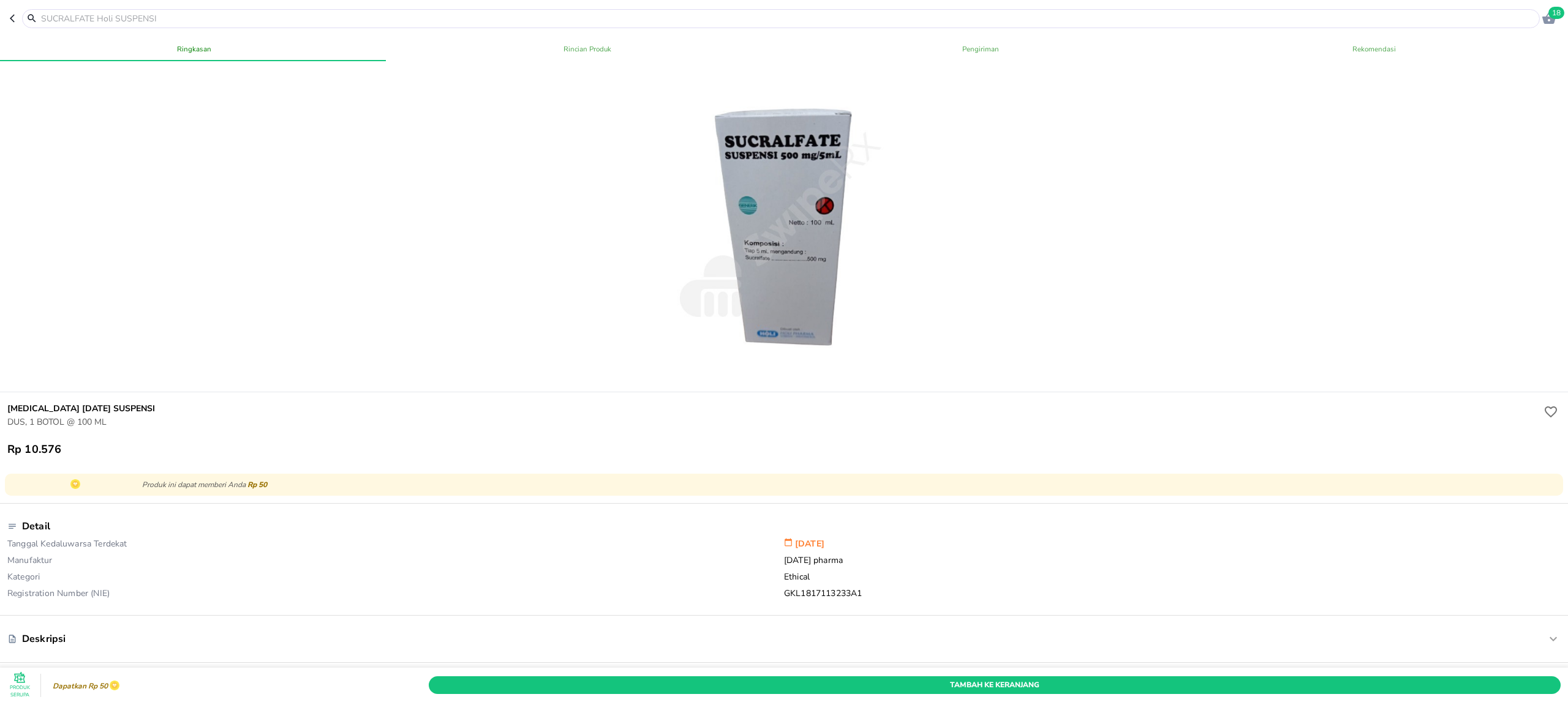
click at [362, 21] on input "text" at bounding box center [788, 19] width 1497 height 13
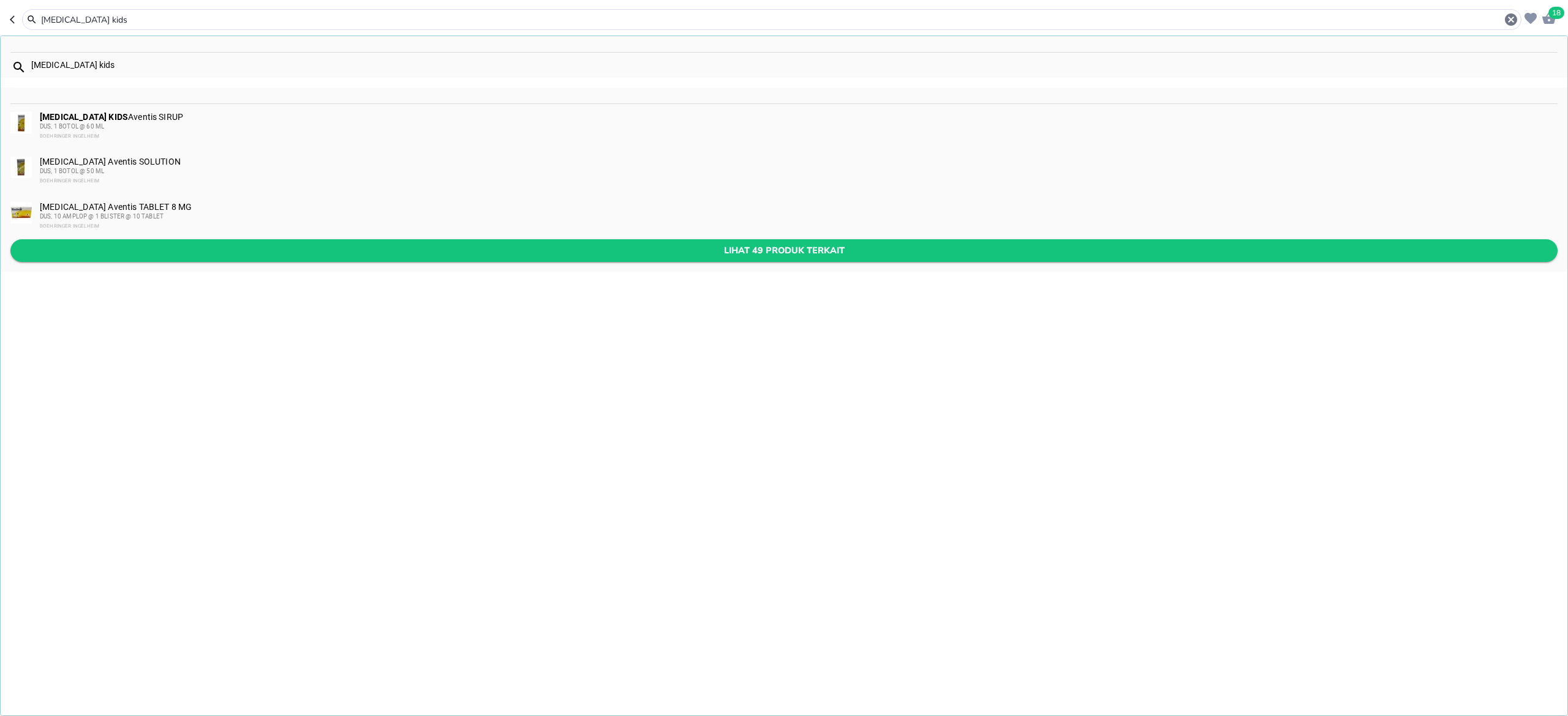
type input "bisolvon kids"
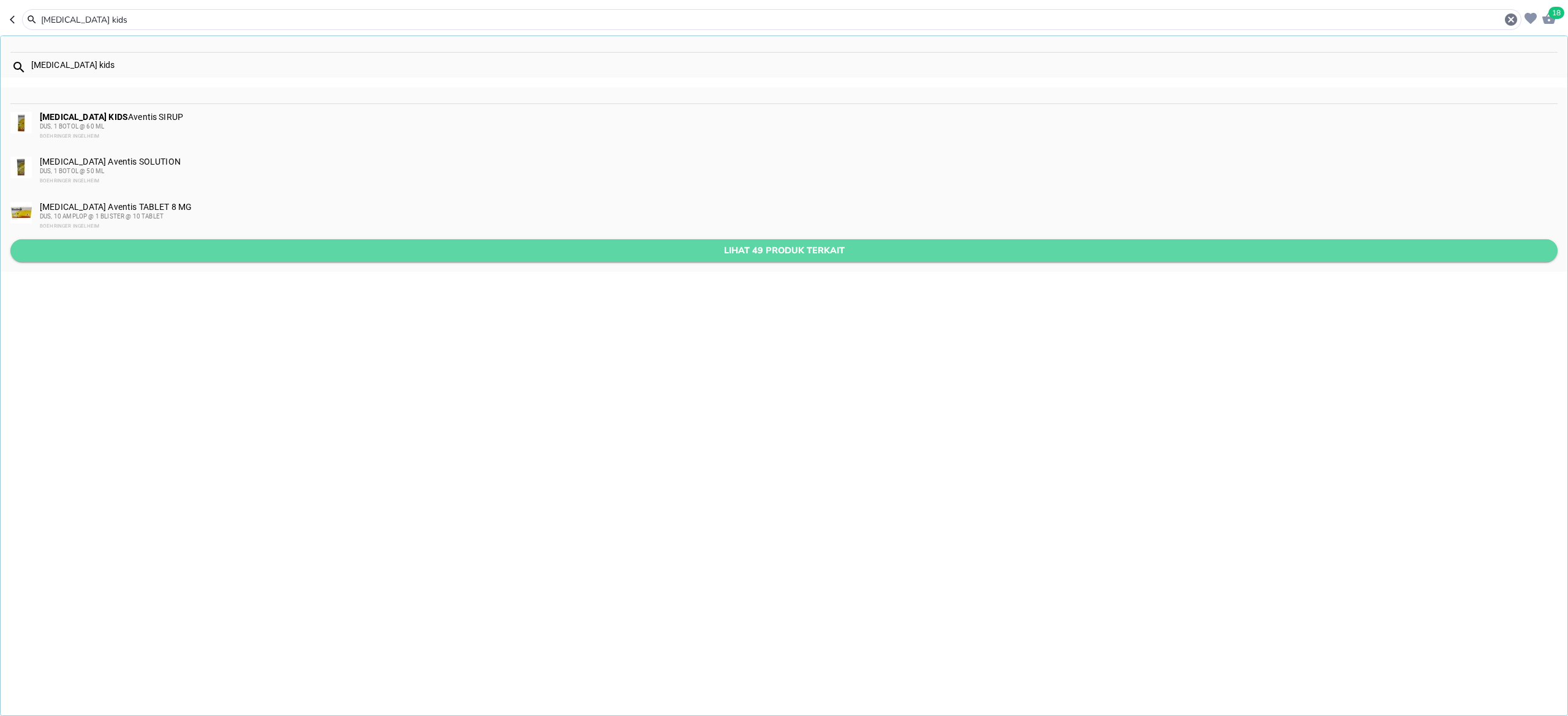
click at [161, 239] on button "Lihat 49 produk terkait" at bounding box center [784, 251] width 1547 height 22
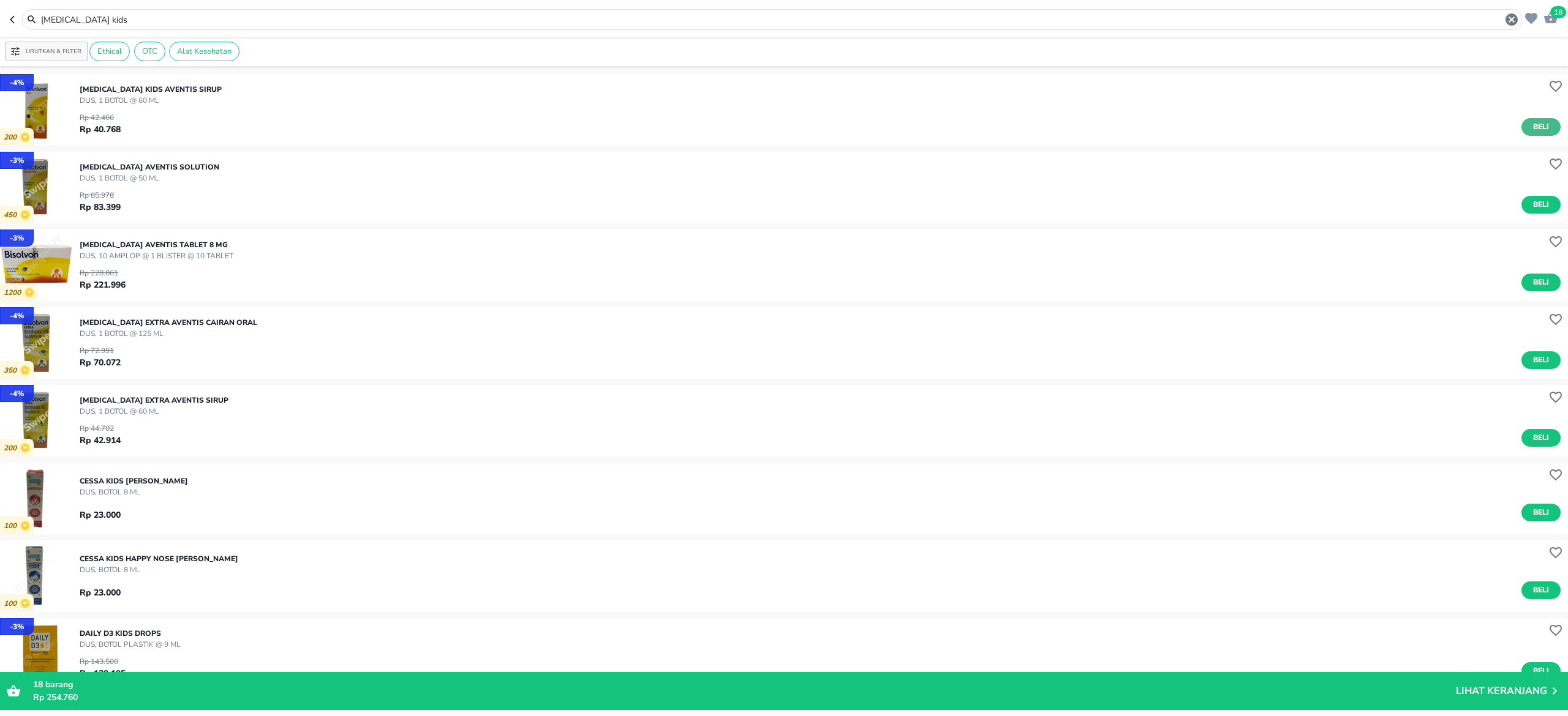
click at [1539, 122] on button "Beli" at bounding box center [1541, 126] width 39 height 17
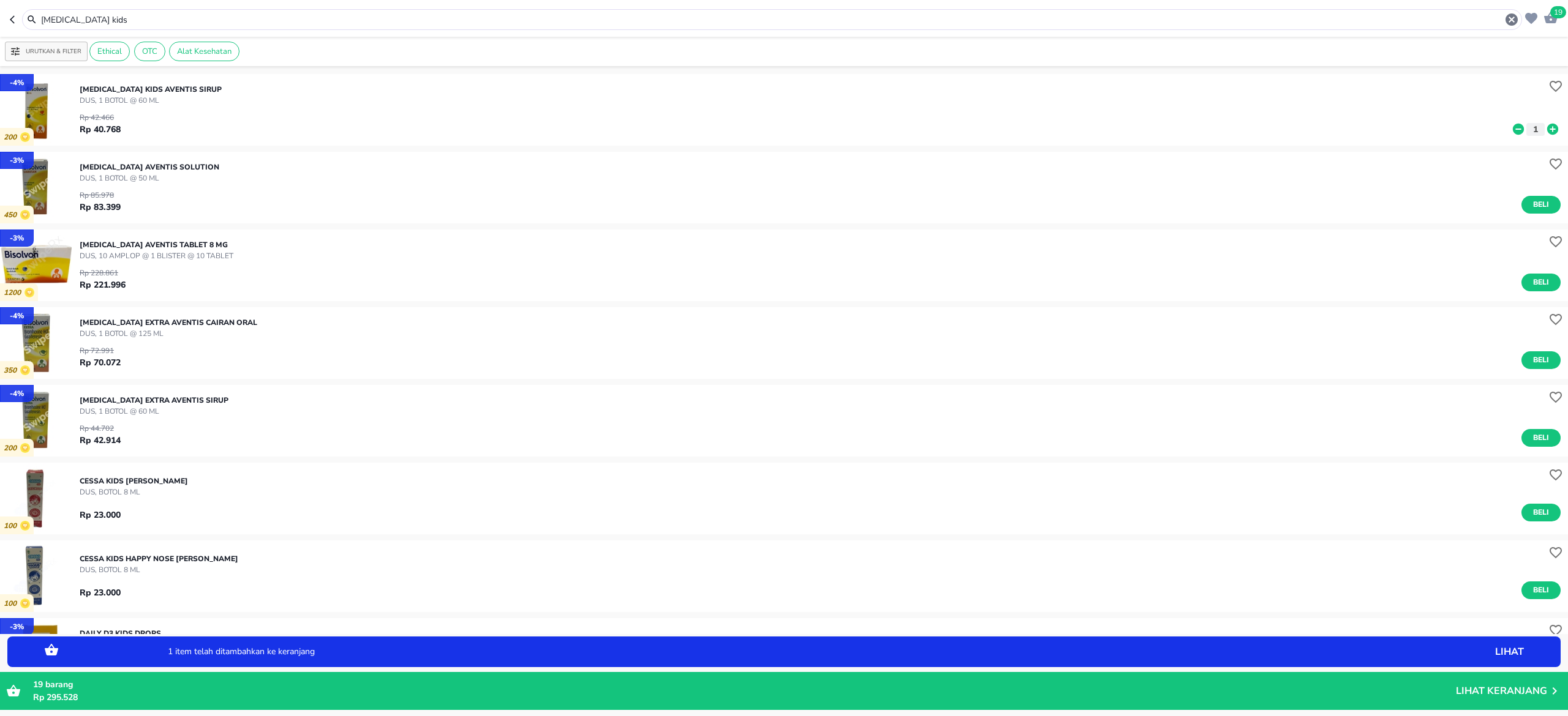
click at [221, 8] on header "19 bisolvon kids" at bounding box center [784, 18] width 1568 height 37
click at [187, 29] on div "bisolvon kids" at bounding box center [772, 20] width 1500 height 21
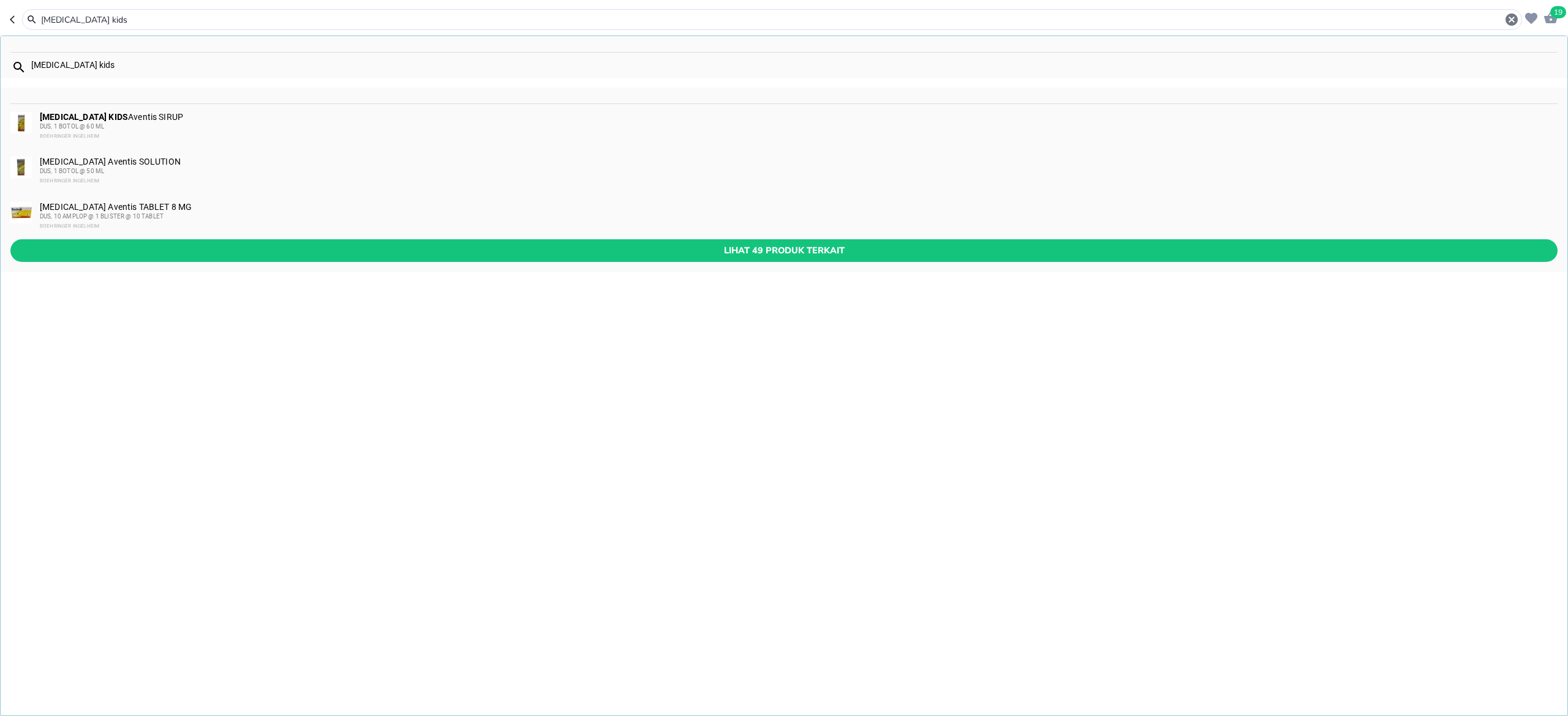
click at [186, 27] on div "bisolvon kids" at bounding box center [772, 20] width 1500 height 21
click at [192, 20] on input "bisolvon kids" at bounding box center [771, 20] width 1464 height 13
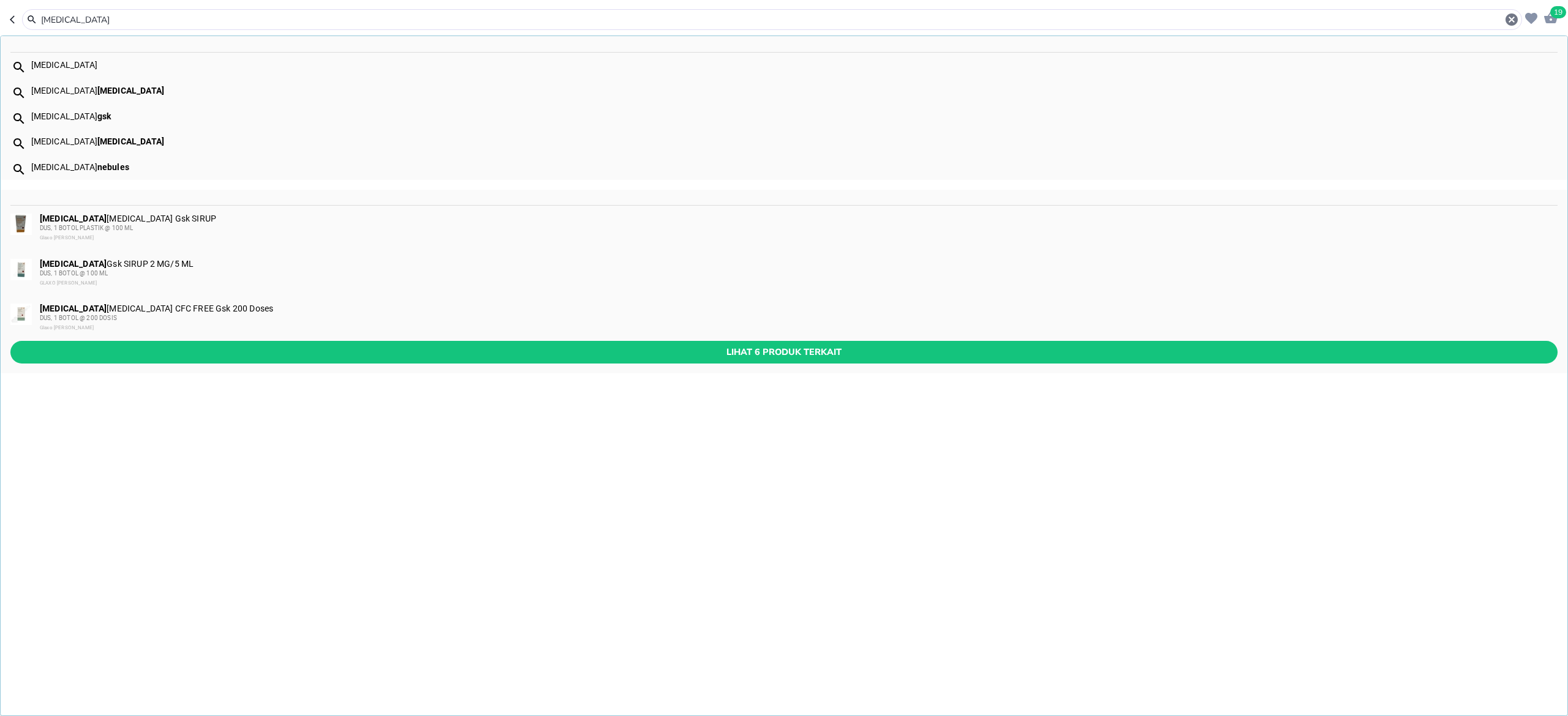
type input "ventolin"
click at [182, 348] on span "Lihat 6 produk terkait" at bounding box center [784, 352] width 1528 height 15
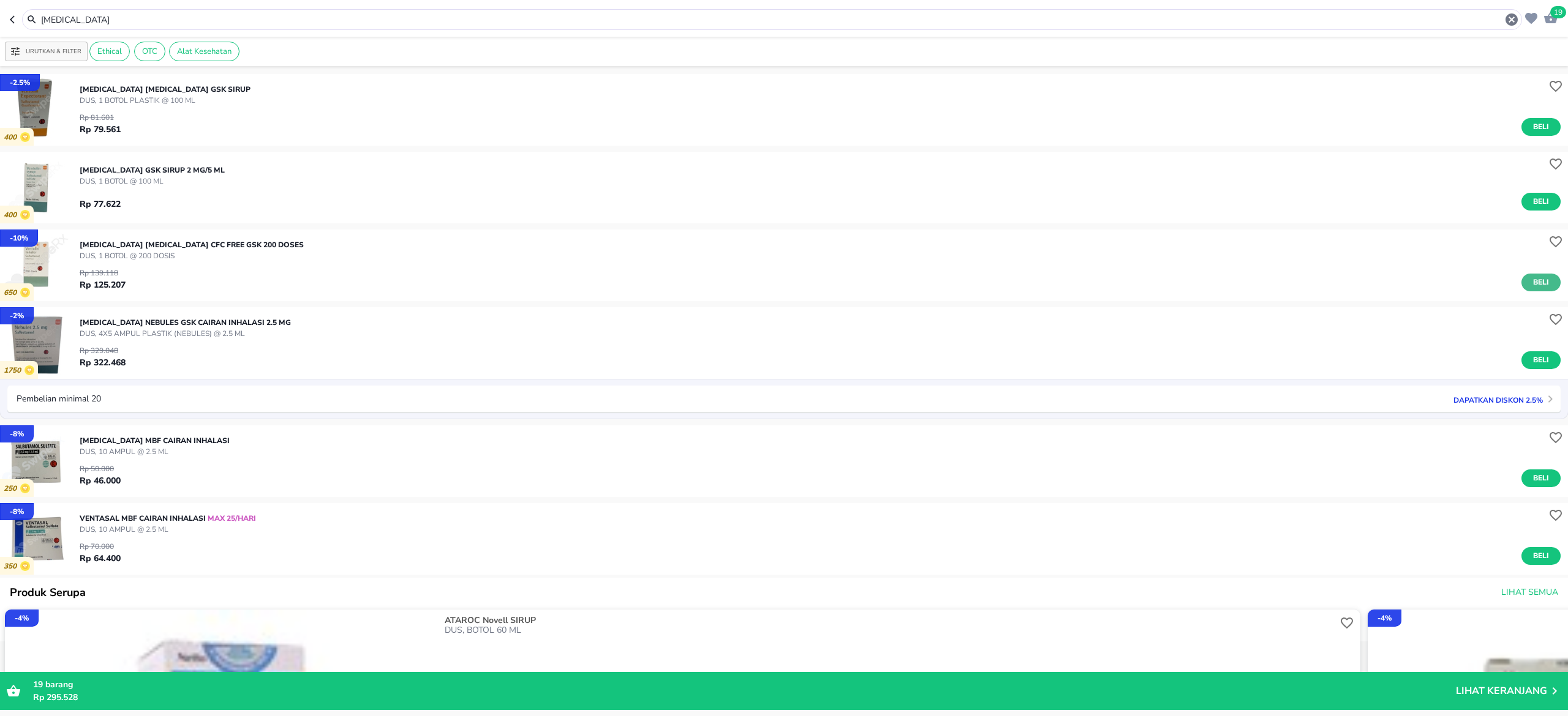
click at [1530, 286] on span "Beli" at bounding box center [1541, 283] width 21 height 13
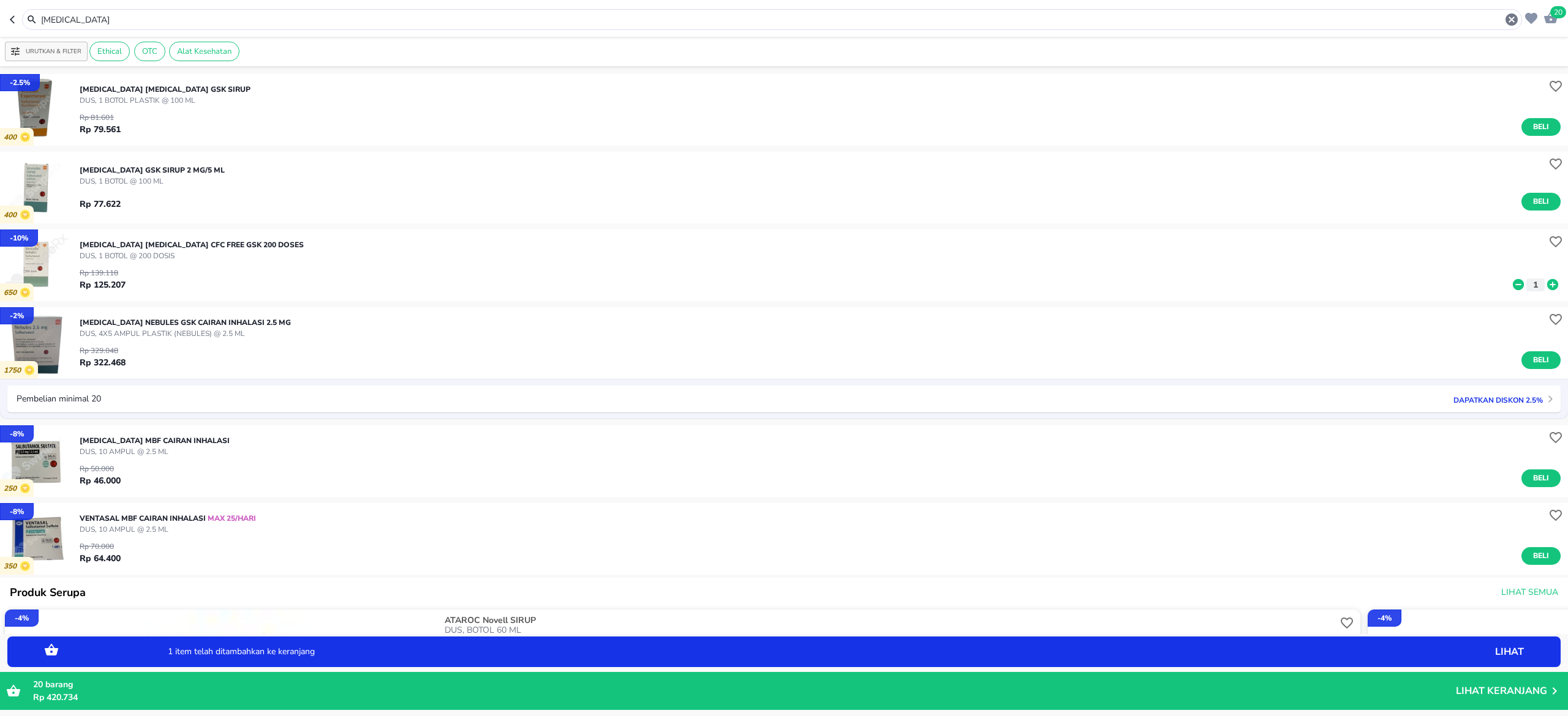
click at [1544, 291] on icon at bounding box center [1552, 284] width 16 height 13
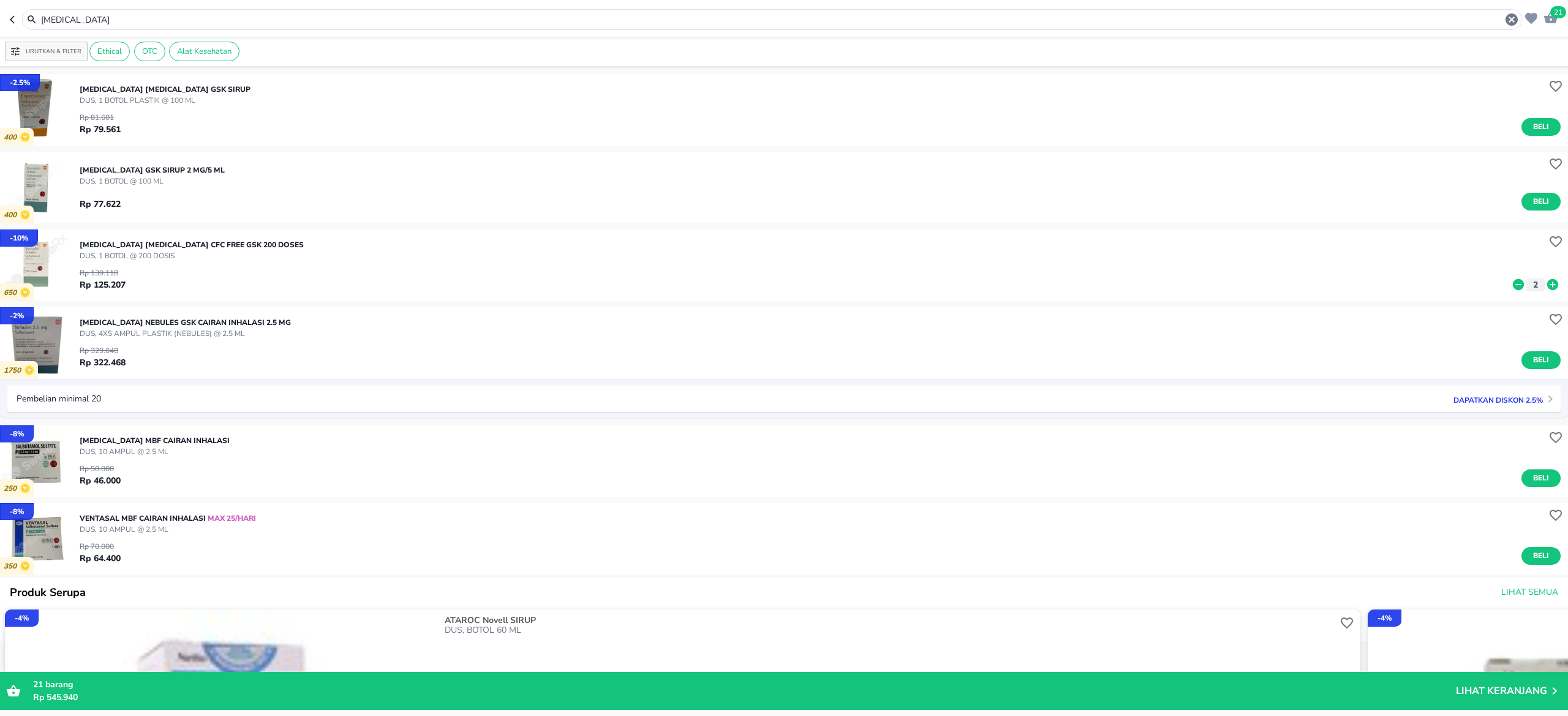
click at [1553, 24] on div "21" at bounding box center [1548, 17] width 17 height 19
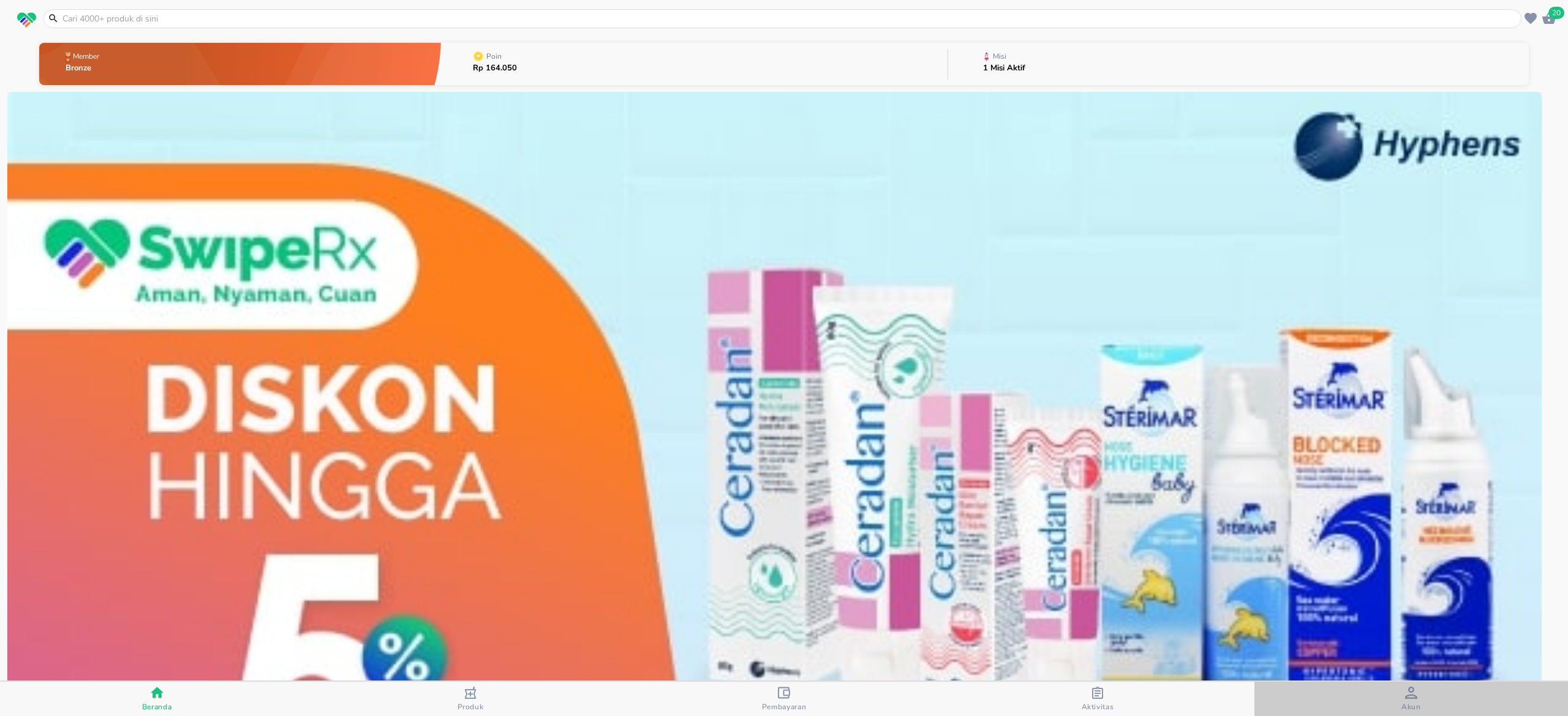
click at [1424, 703] on span "Akun" at bounding box center [1411, 699] width 306 height 25
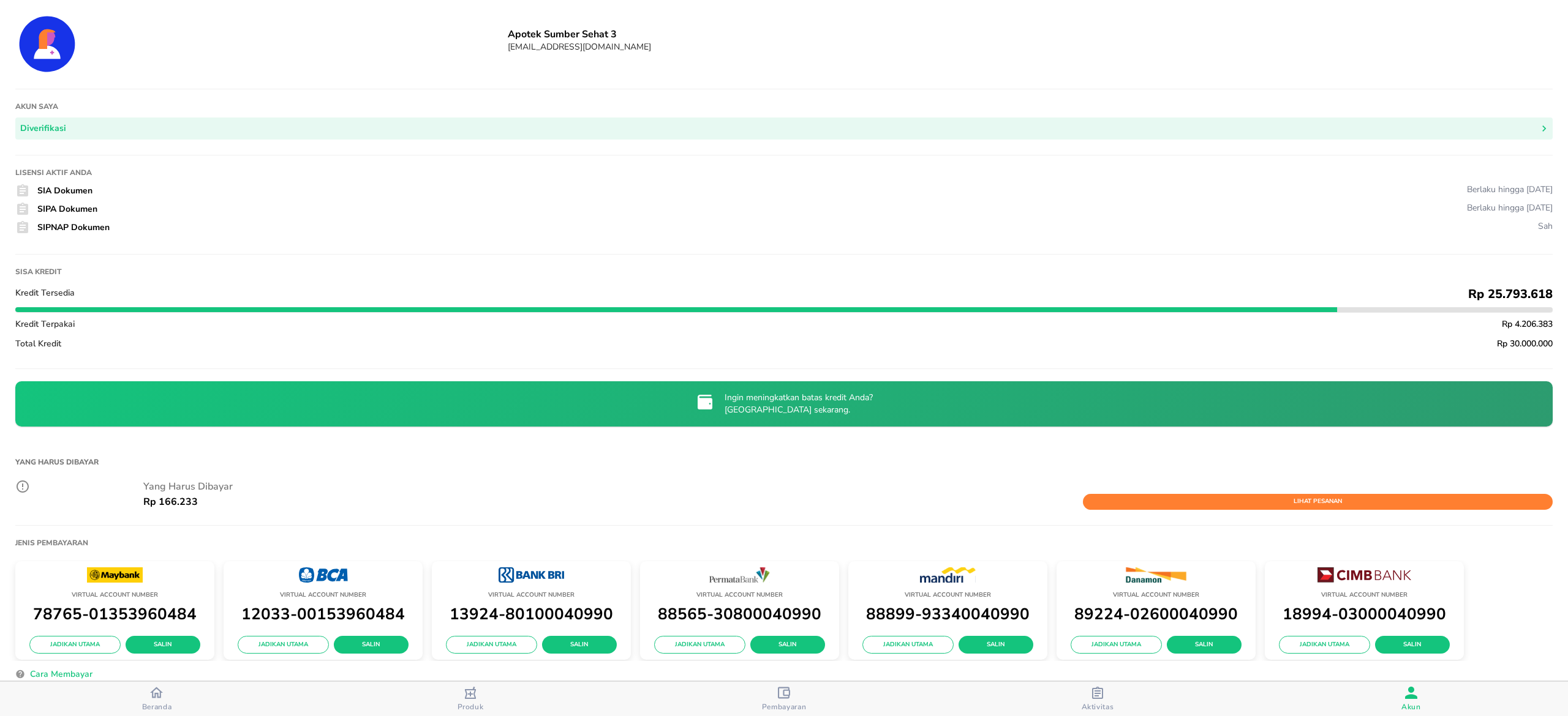
click at [140, 703] on span "Beranda" at bounding box center [156, 699] width 306 height 26
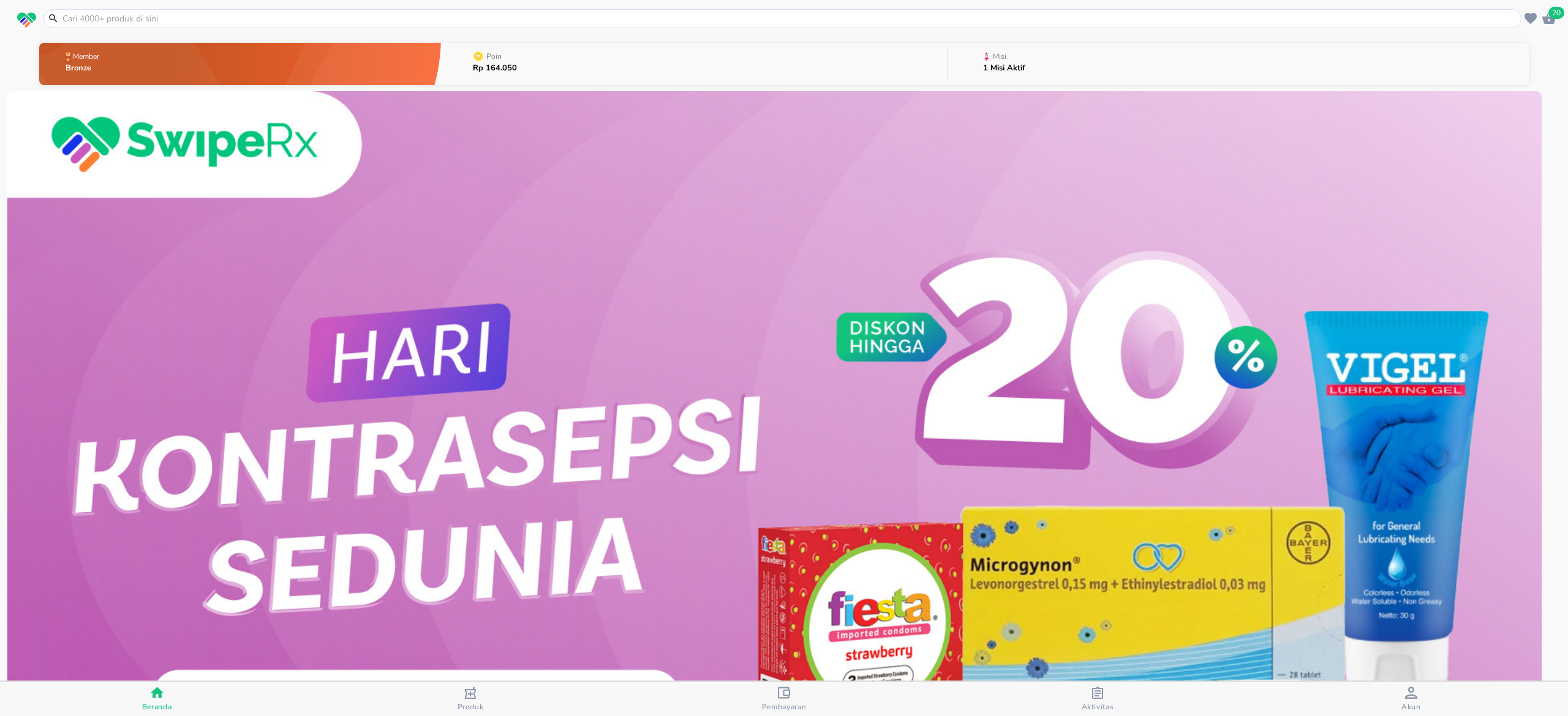
click at [1549, 22] on icon "button" at bounding box center [1548, 18] width 13 height 12
click at [1421, 713] on button "Akun" at bounding box center [1411, 699] width 313 height 34
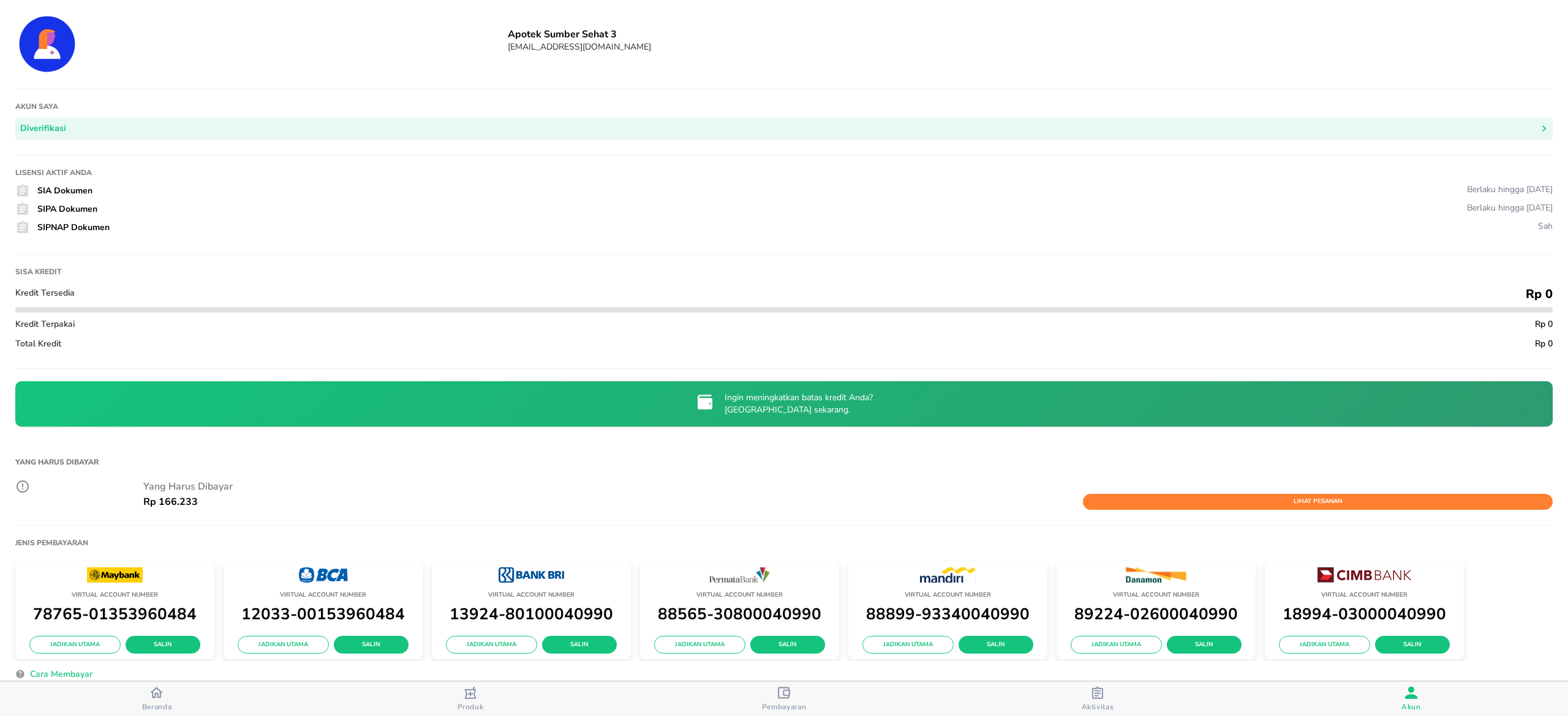
drag, startPoint x: 205, startPoint y: 706, endPoint x: 201, endPoint y: 701, distance: 6.4
click at [205, 706] on span "Beranda" at bounding box center [156, 699] width 306 height 26
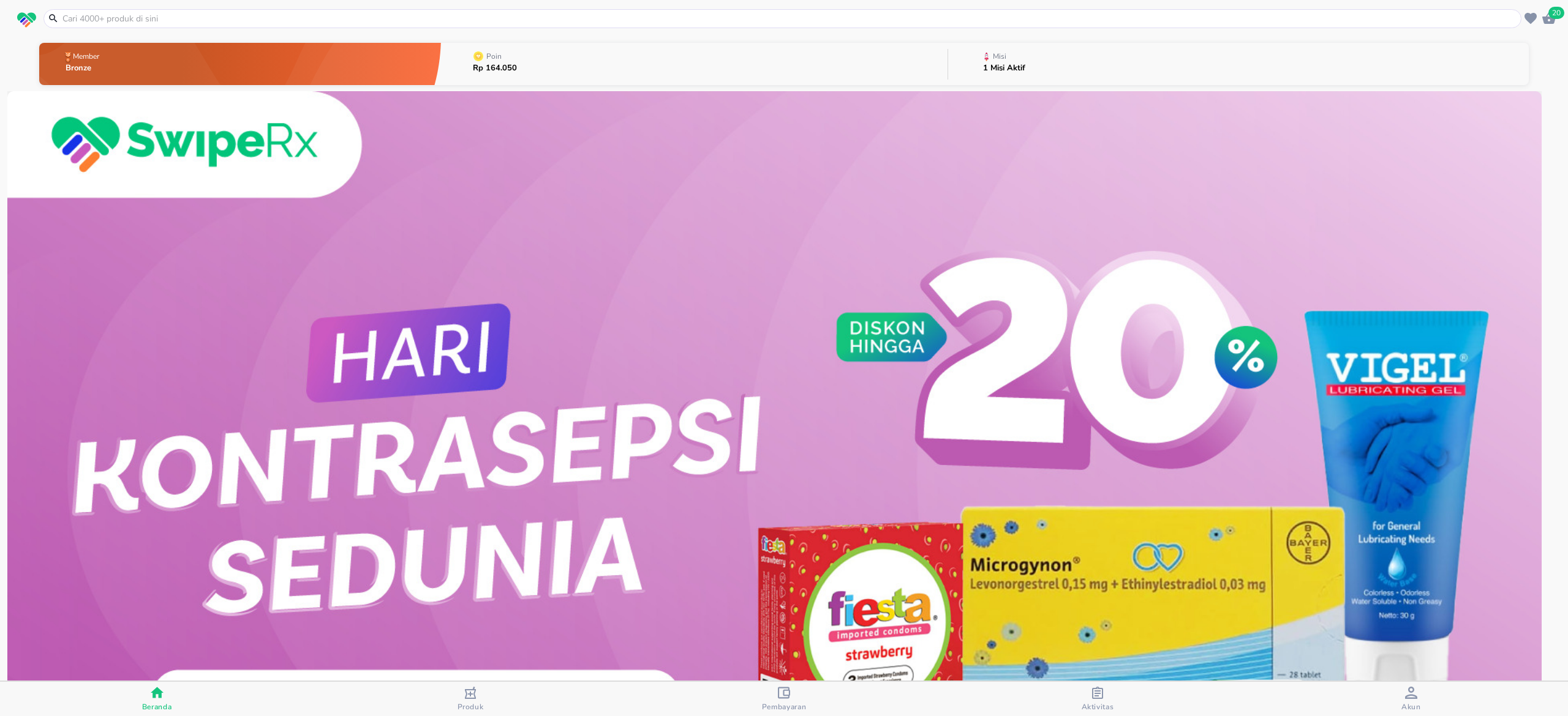
click at [1544, 17] on icon "button" at bounding box center [1548, 18] width 13 height 12
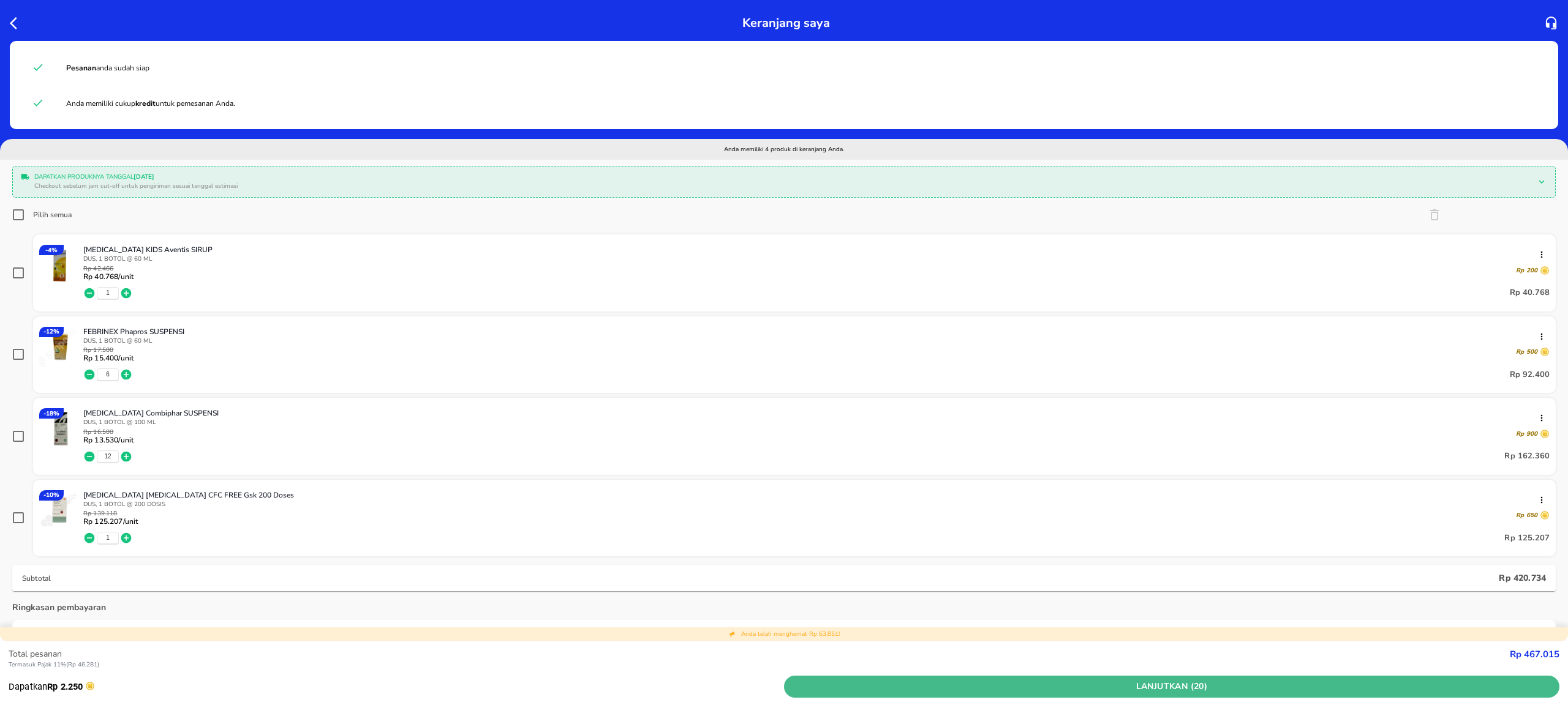
click at [1040, 678] on button "Lanjutkan (20)" at bounding box center [1171, 687] width 776 height 22
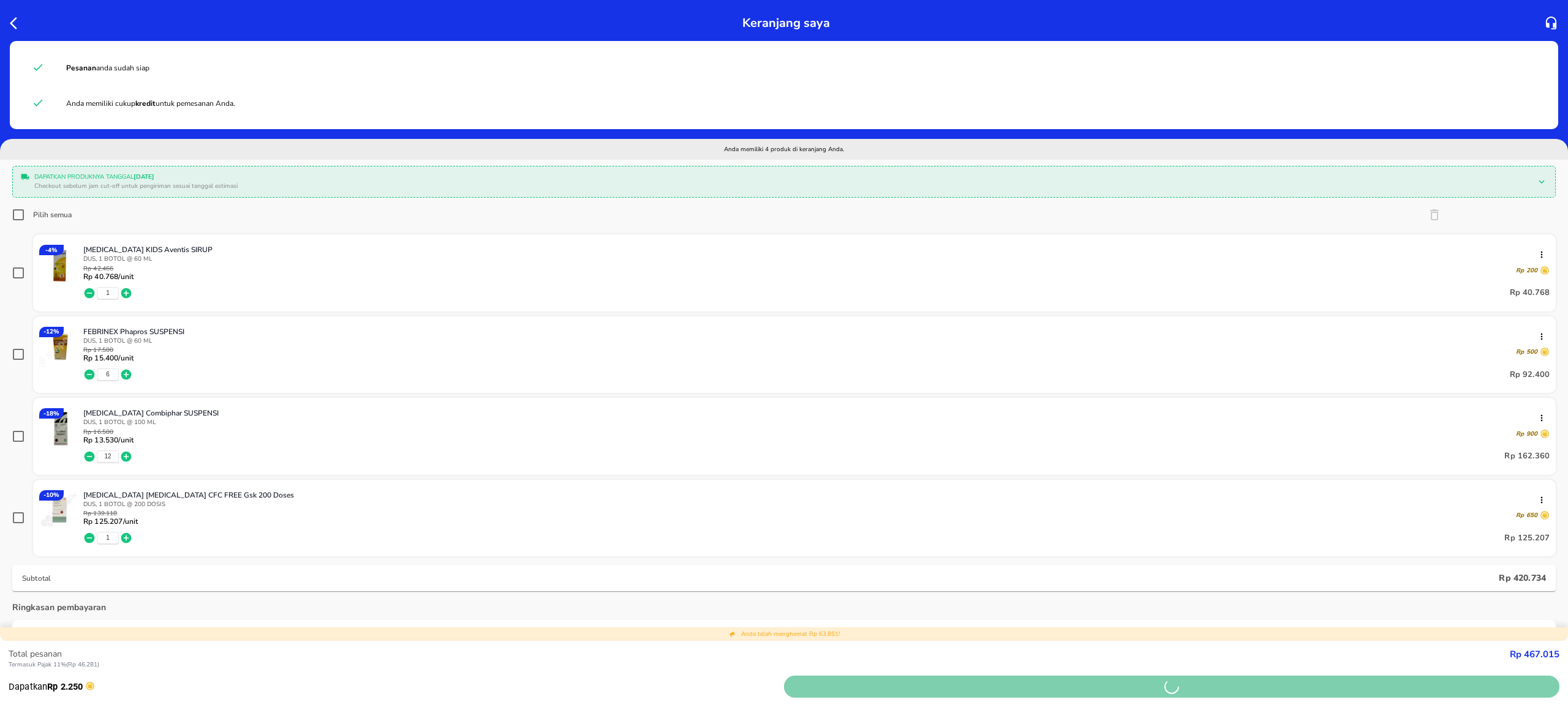
click at [1259, 680] on span "button" at bounding box center [1171, 687] width 766 height 15
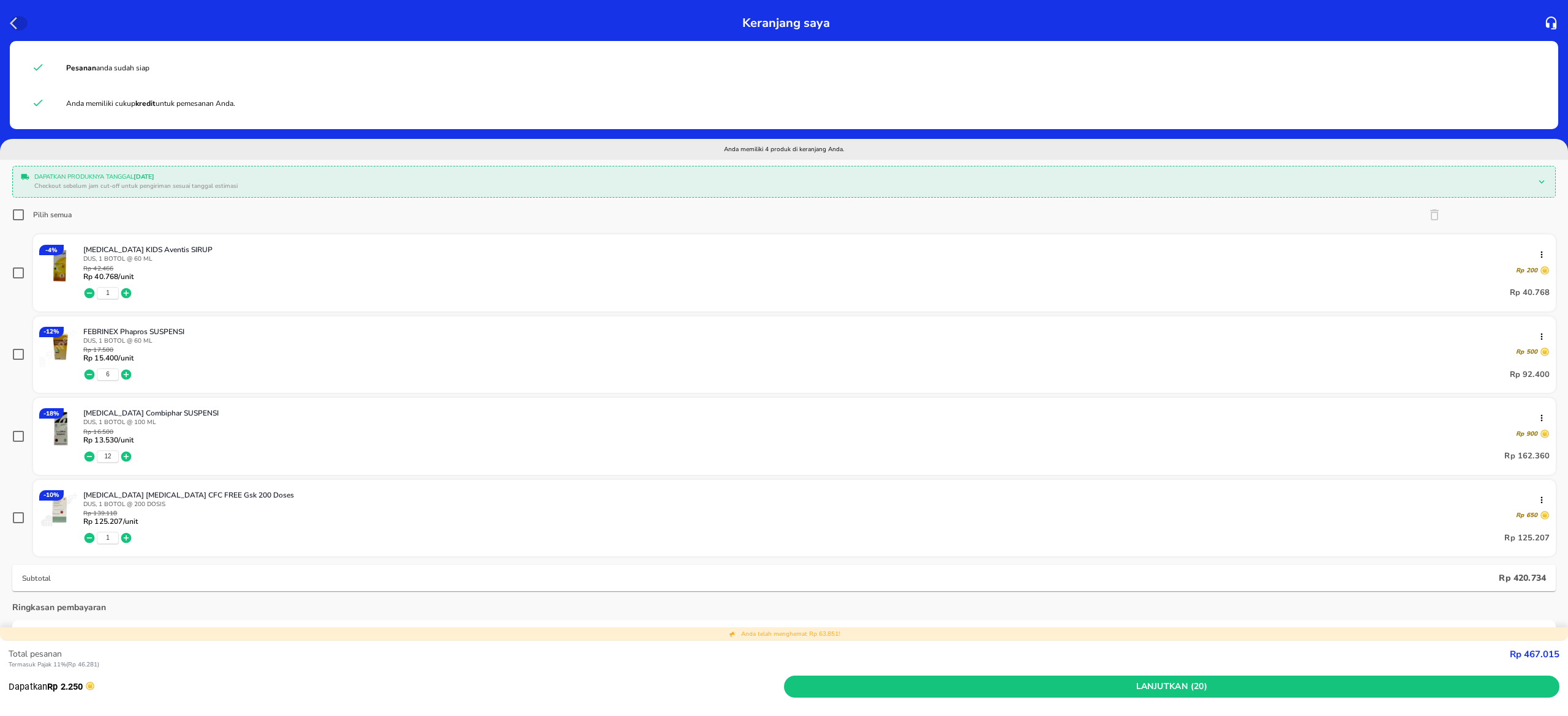
click at [17, 19] on icon "button" at bounding box center [17, 23] width 15 height 15
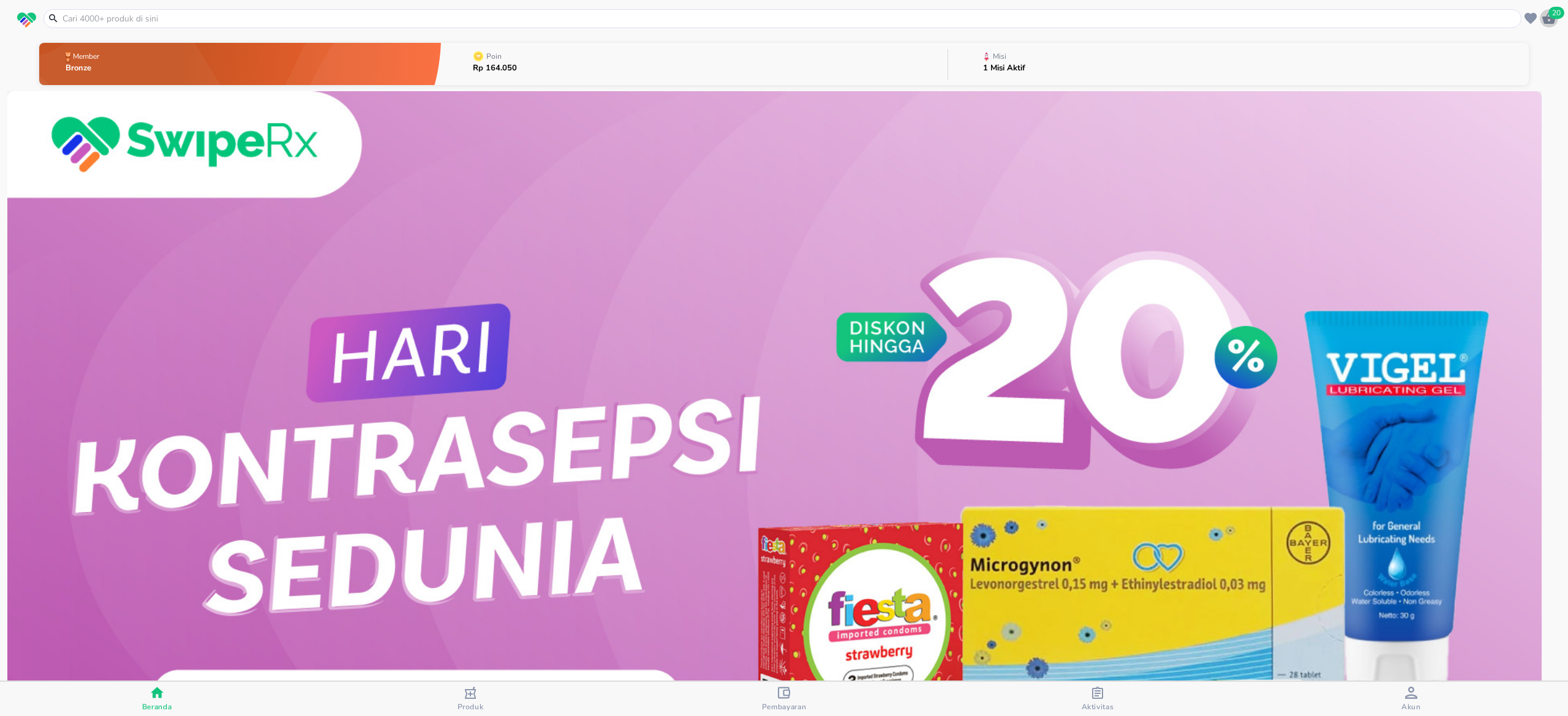
click at [1551, 26] on div "20" at bounding box center [1548, 18] width 18 height 18
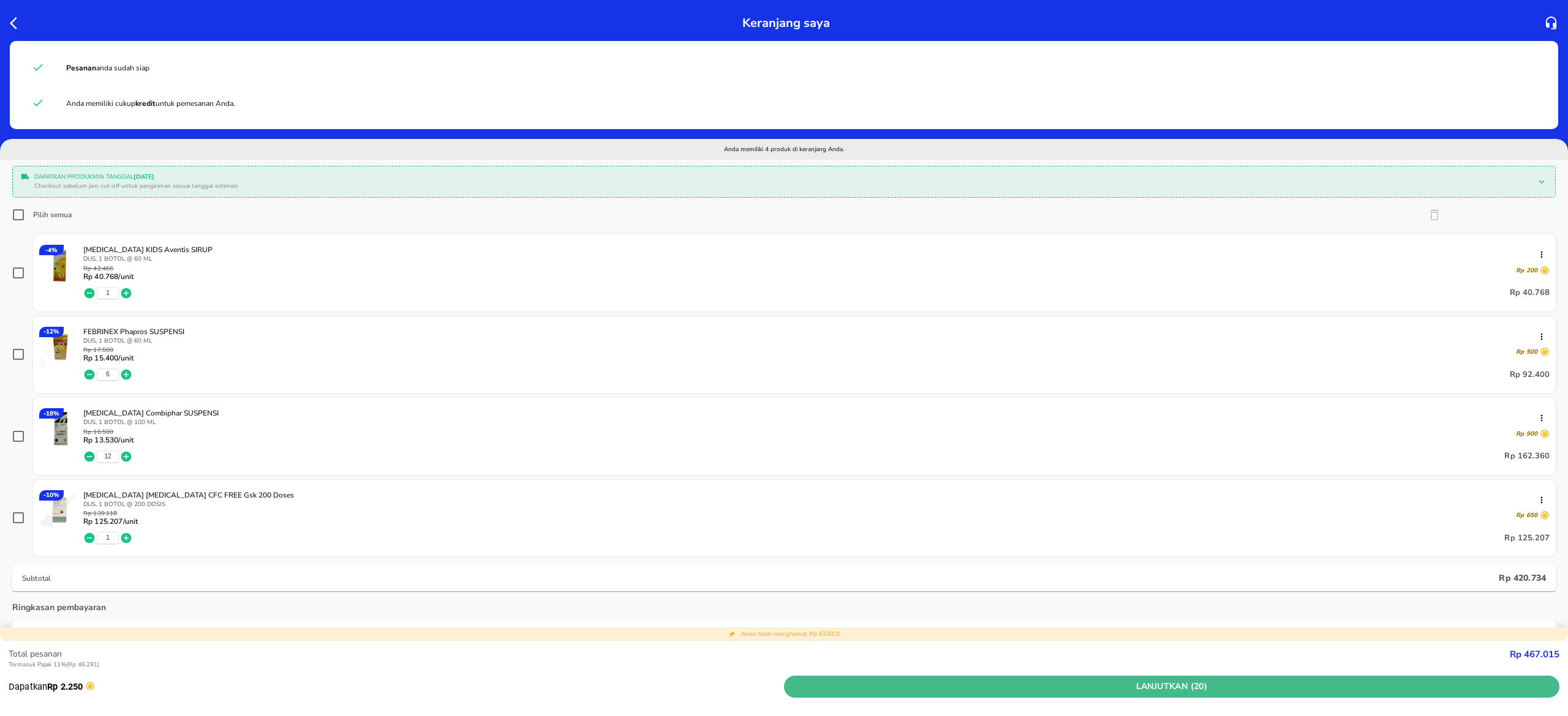
click at [1275, 692] on span "Lanjutkan (20)" at bounding box center [1171, 687] width 766 height 15
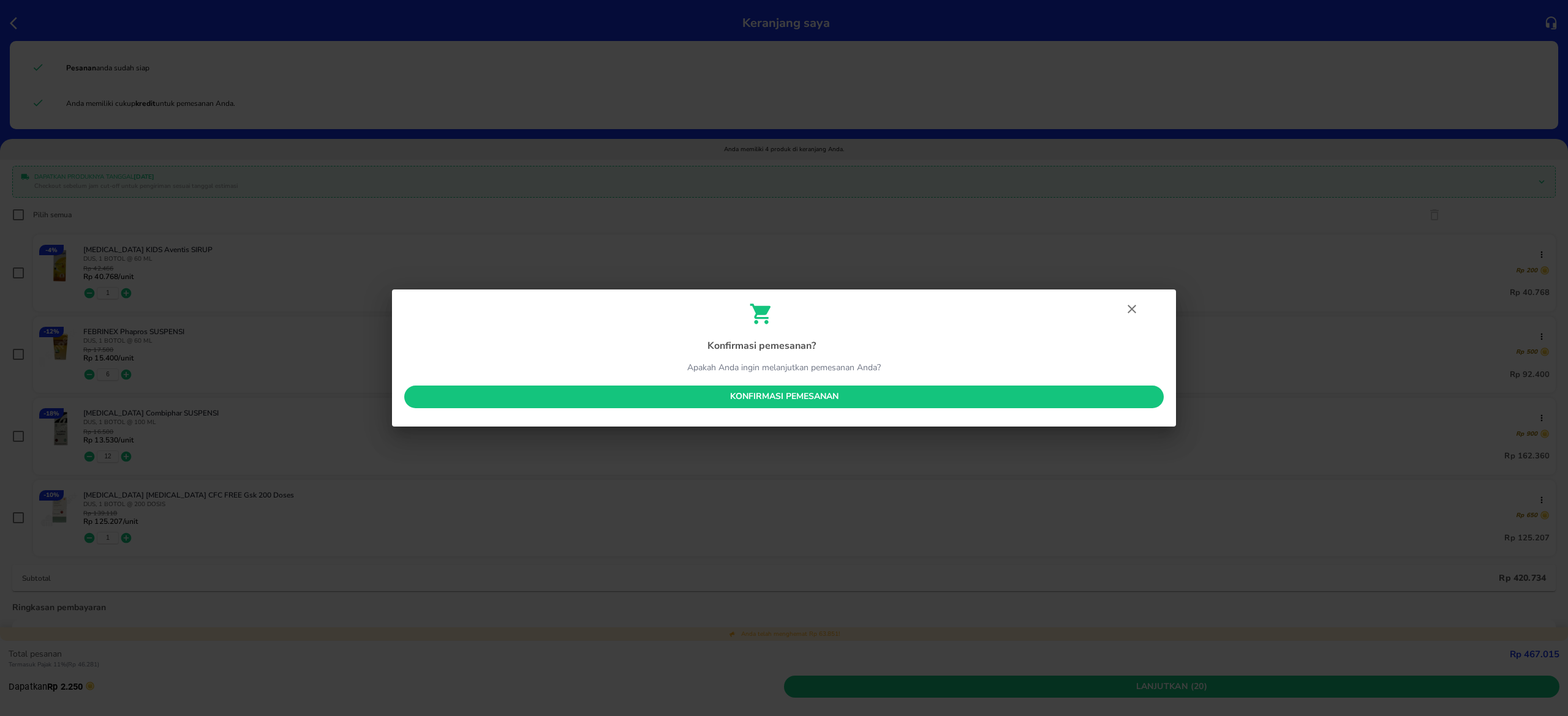
click at [789, 396] on span "Konfirmasi pemesanan" at bounding box center [784, 397] width 740 height 15
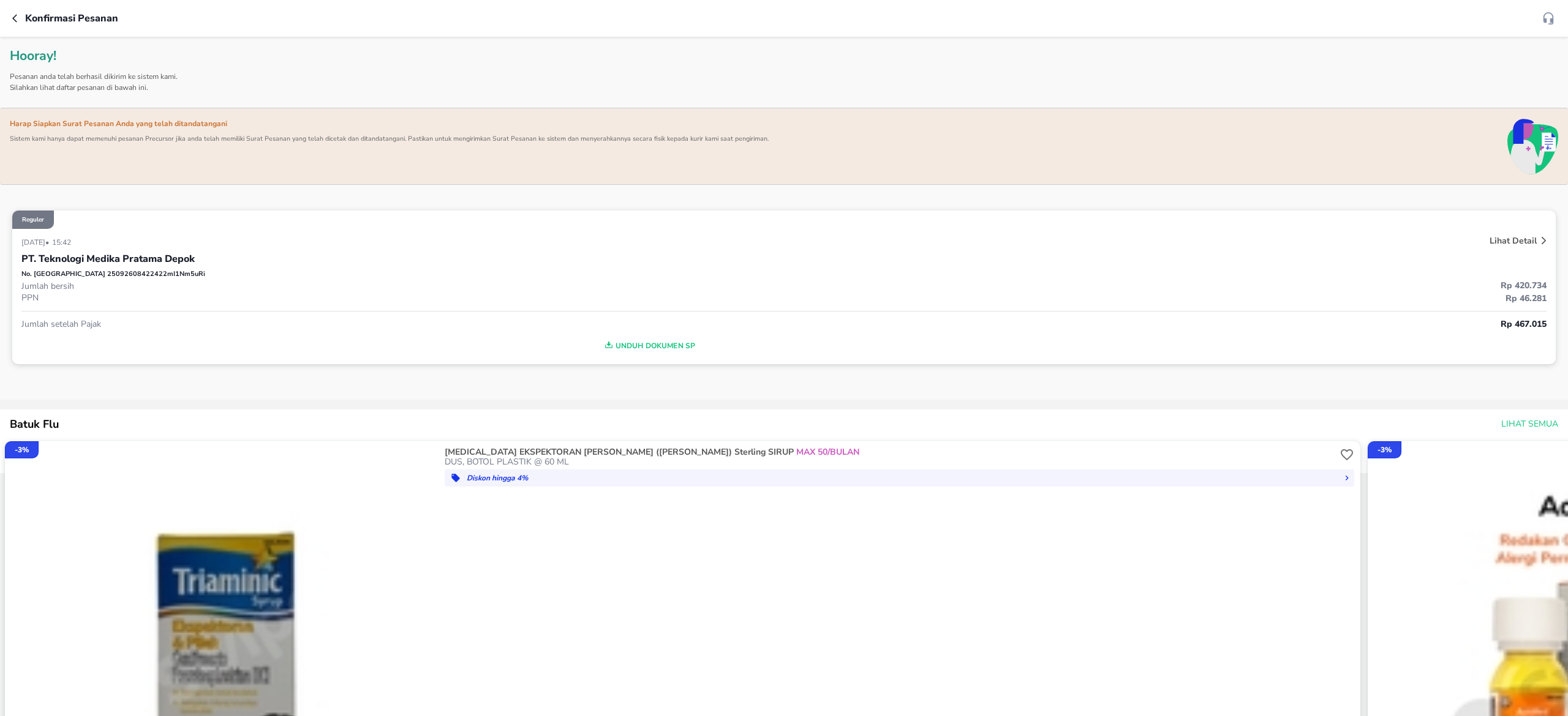
click at [20, 19] on icon "button" at bounding box center [17, 18] width 10 height 10
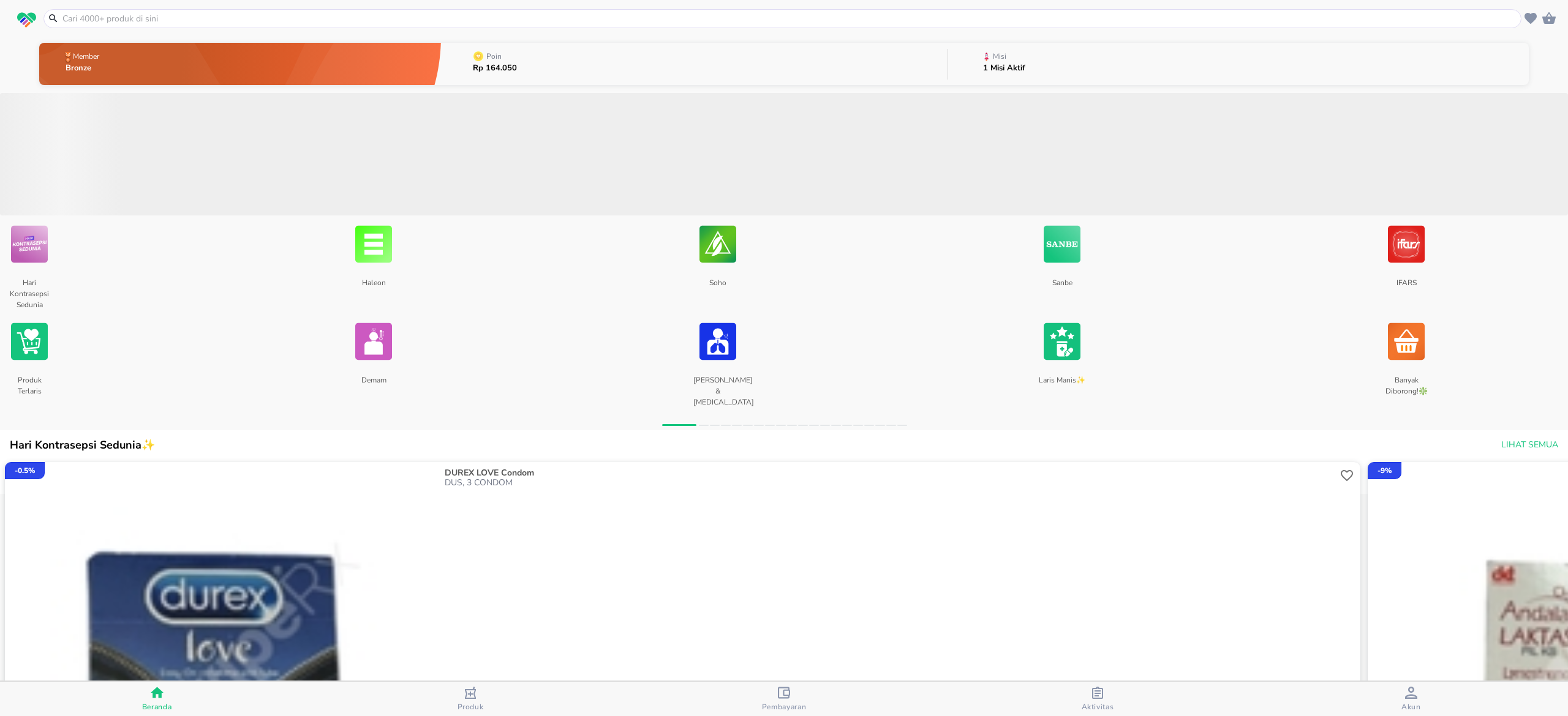
click at [1115, 699] on span "Aktivitas" at bounding box center [1097, 699] width 306 height 25
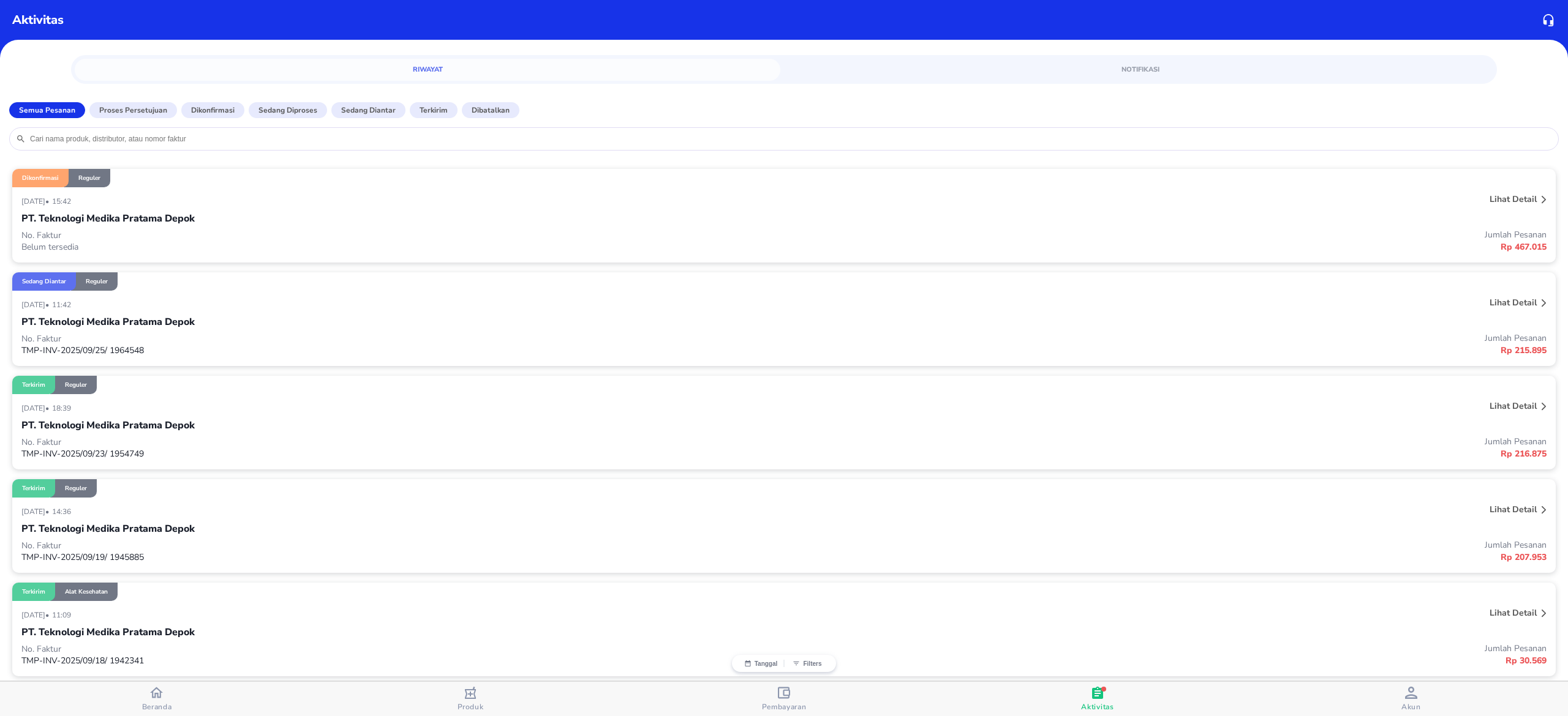
click at [197, 715] on button "Beranda" at bounding box center [156, 699] width 313 height 34
